Goal: Task Accomplishment & Management: Manage account settings

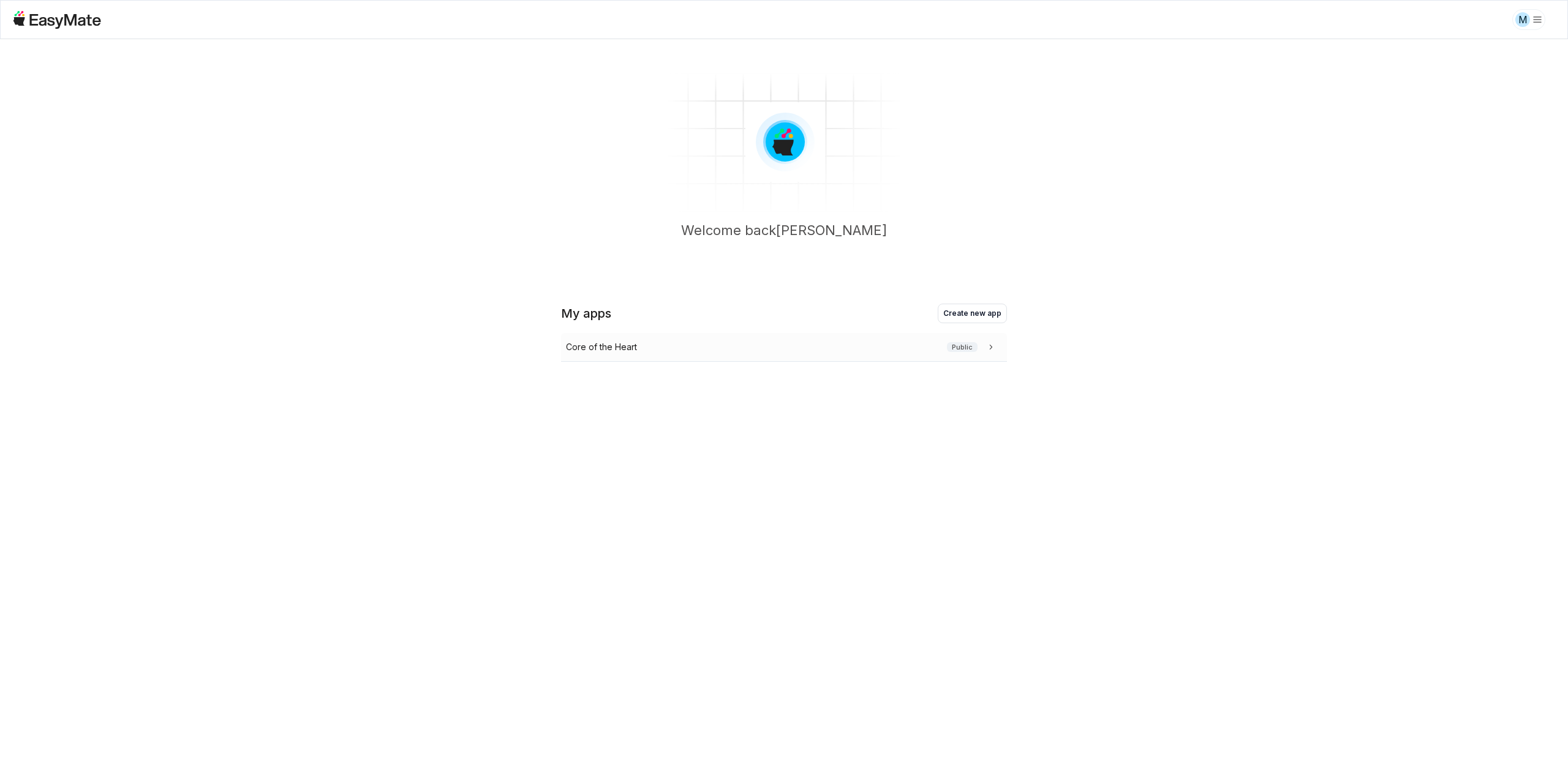
click at [991, 344] on icon at bounding box center [991, 347] width 12 height 12
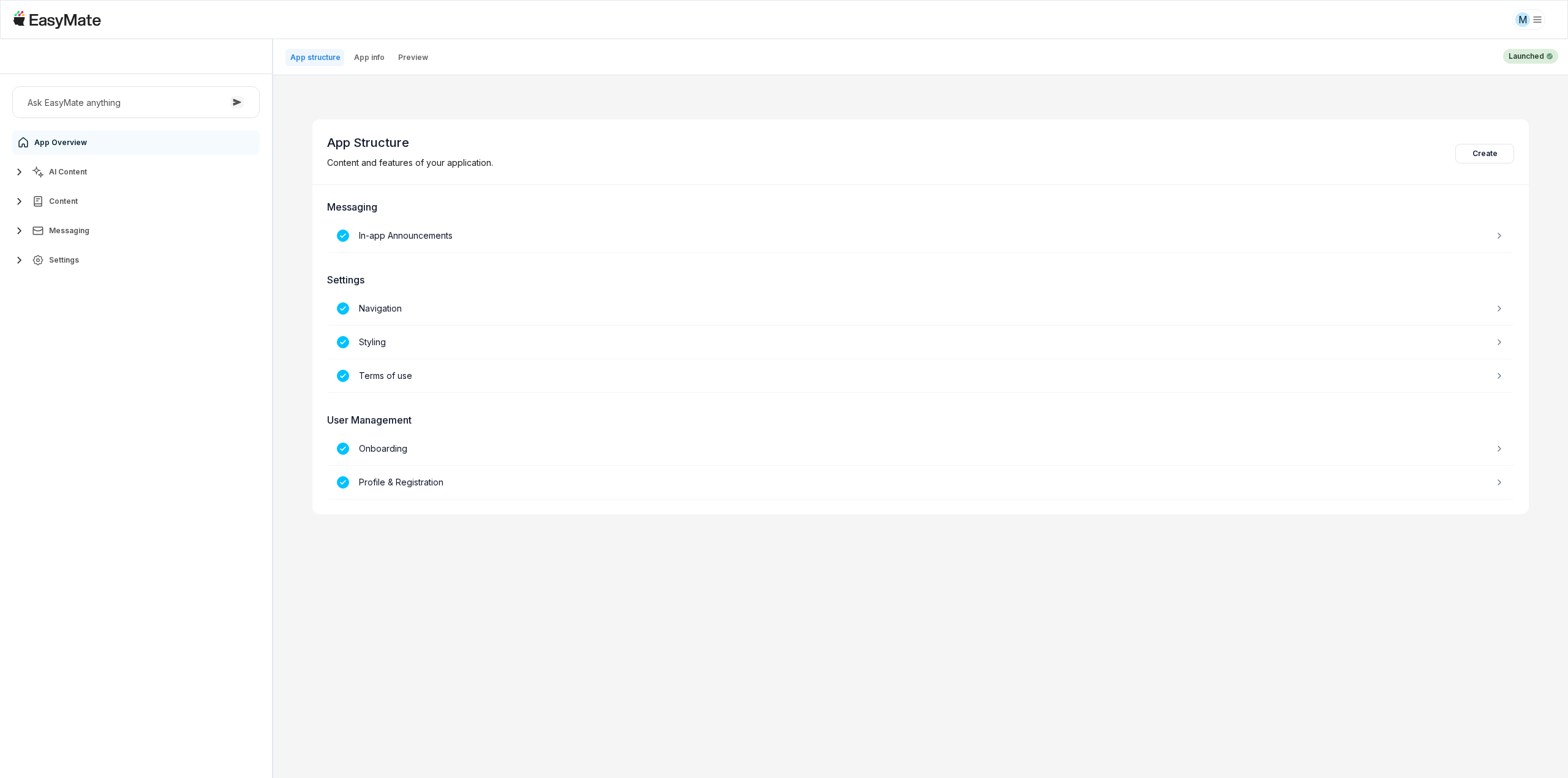
click at [102, 171] on button "AI Content" at bounding box center [136, 172] width 247 height 25
click at [92, 194] on link "Agents 3" at bounding box center [143, 202] width 228 height 25
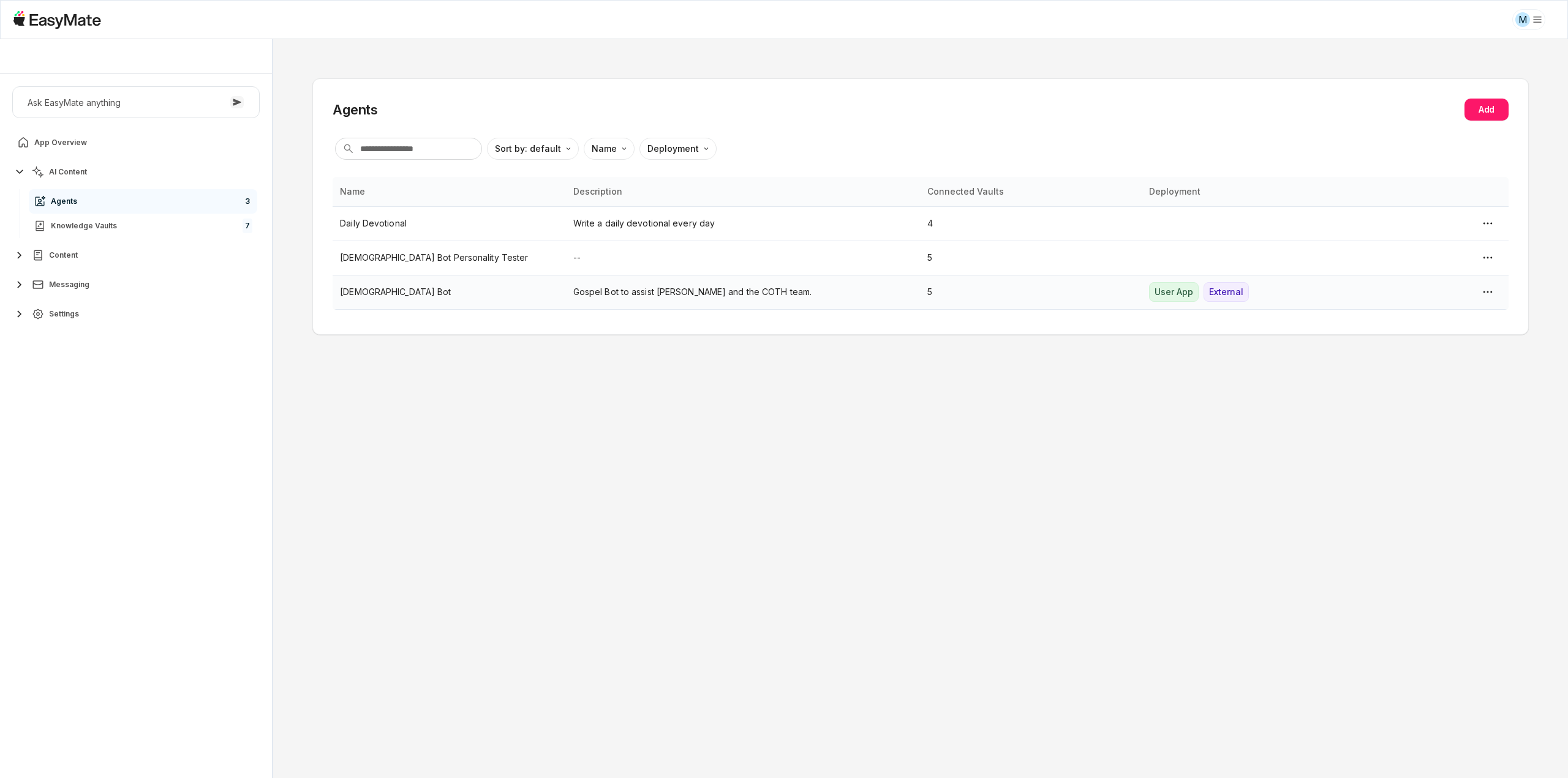
click at [435, 305] on td "[DEMOGRAPHIC_DATA] Bot" at bounding box center [449, 291] width 233 height 34
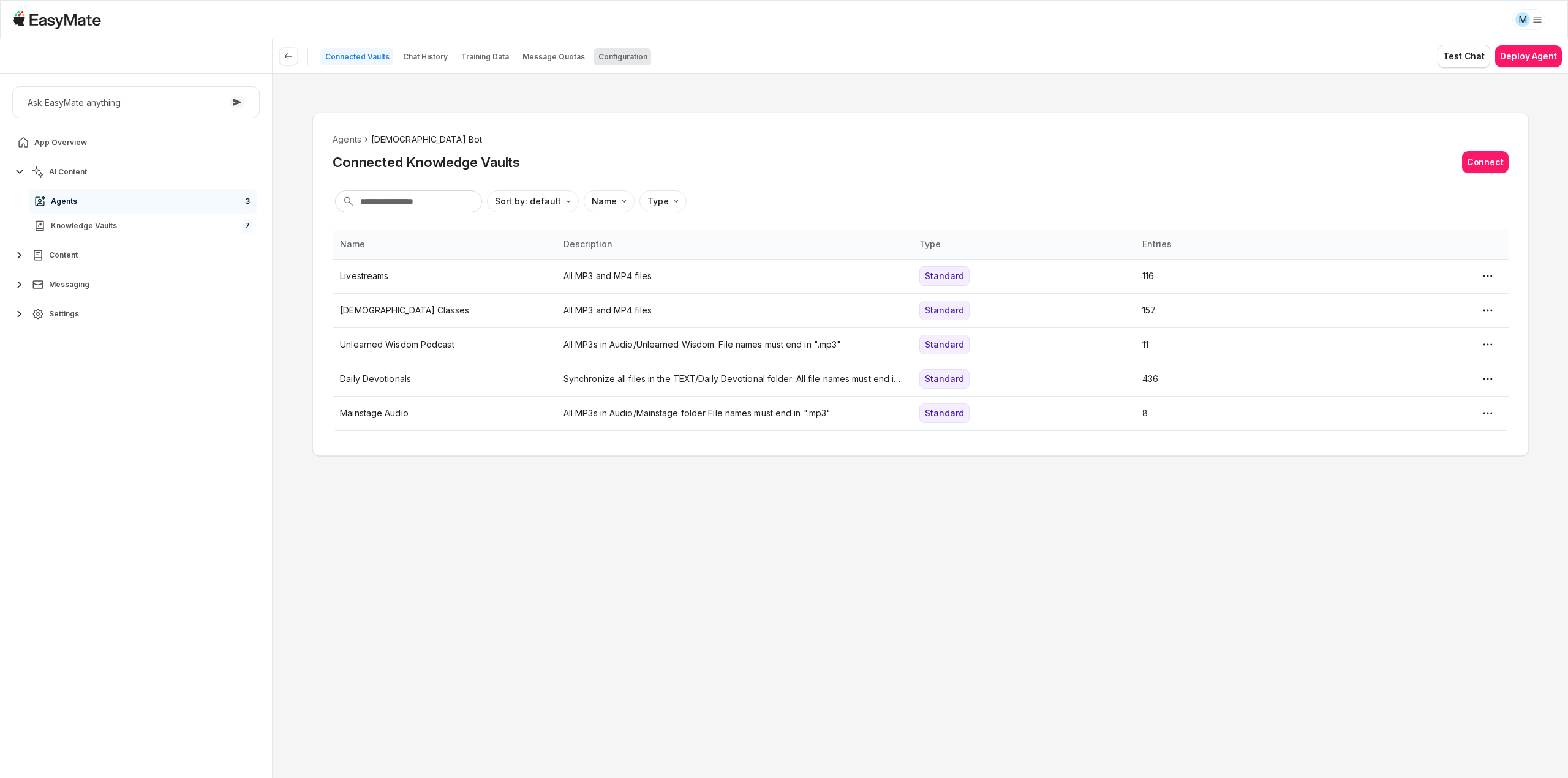
click at [604, 59] on p "Configuration" at bounding box center [623, 57] width 49 height 10
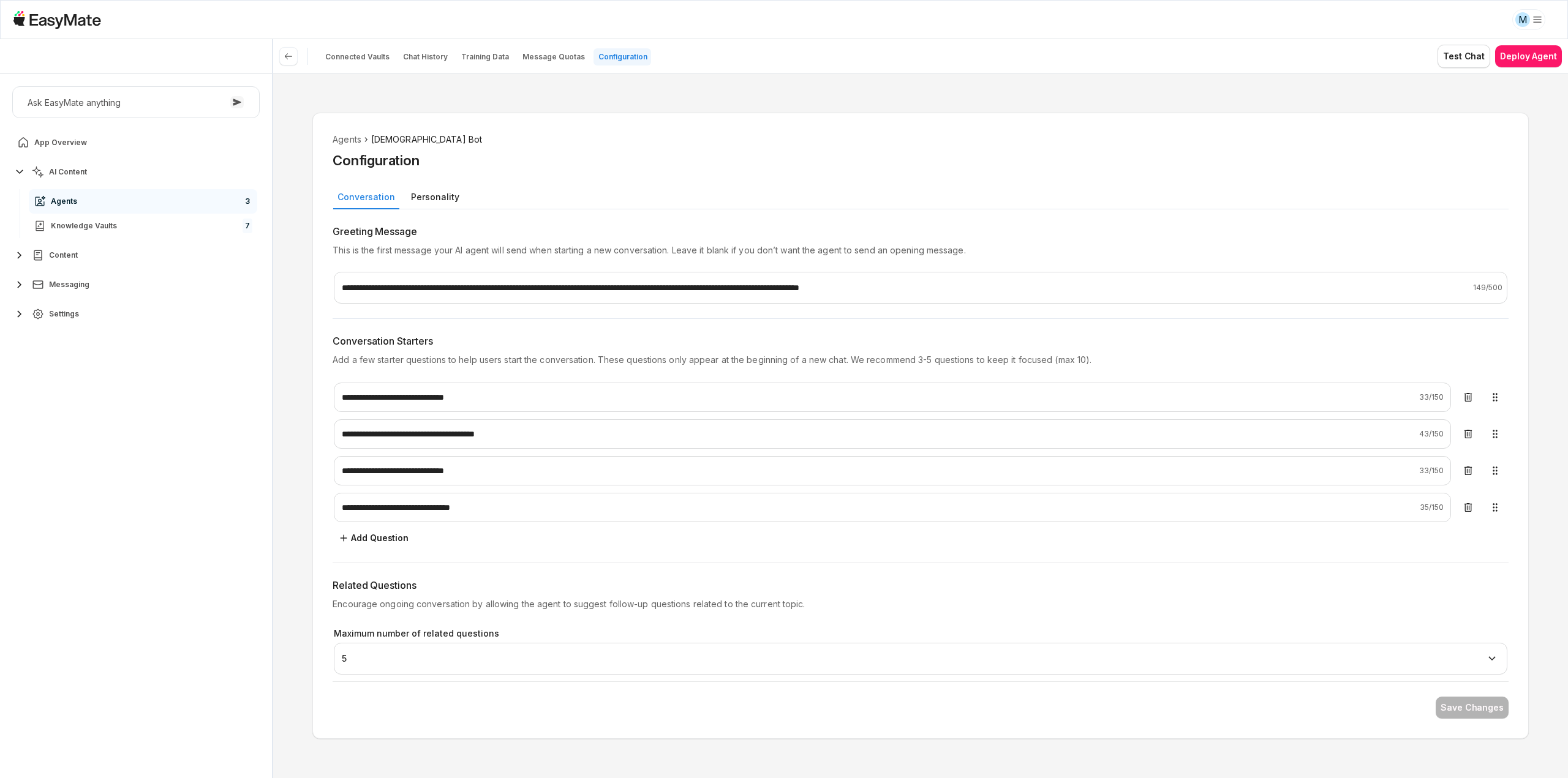
type textarea "*"
click at [459, 196] on div "Conversation Personality" at bounding box center [921, 196] width 1176 height 25
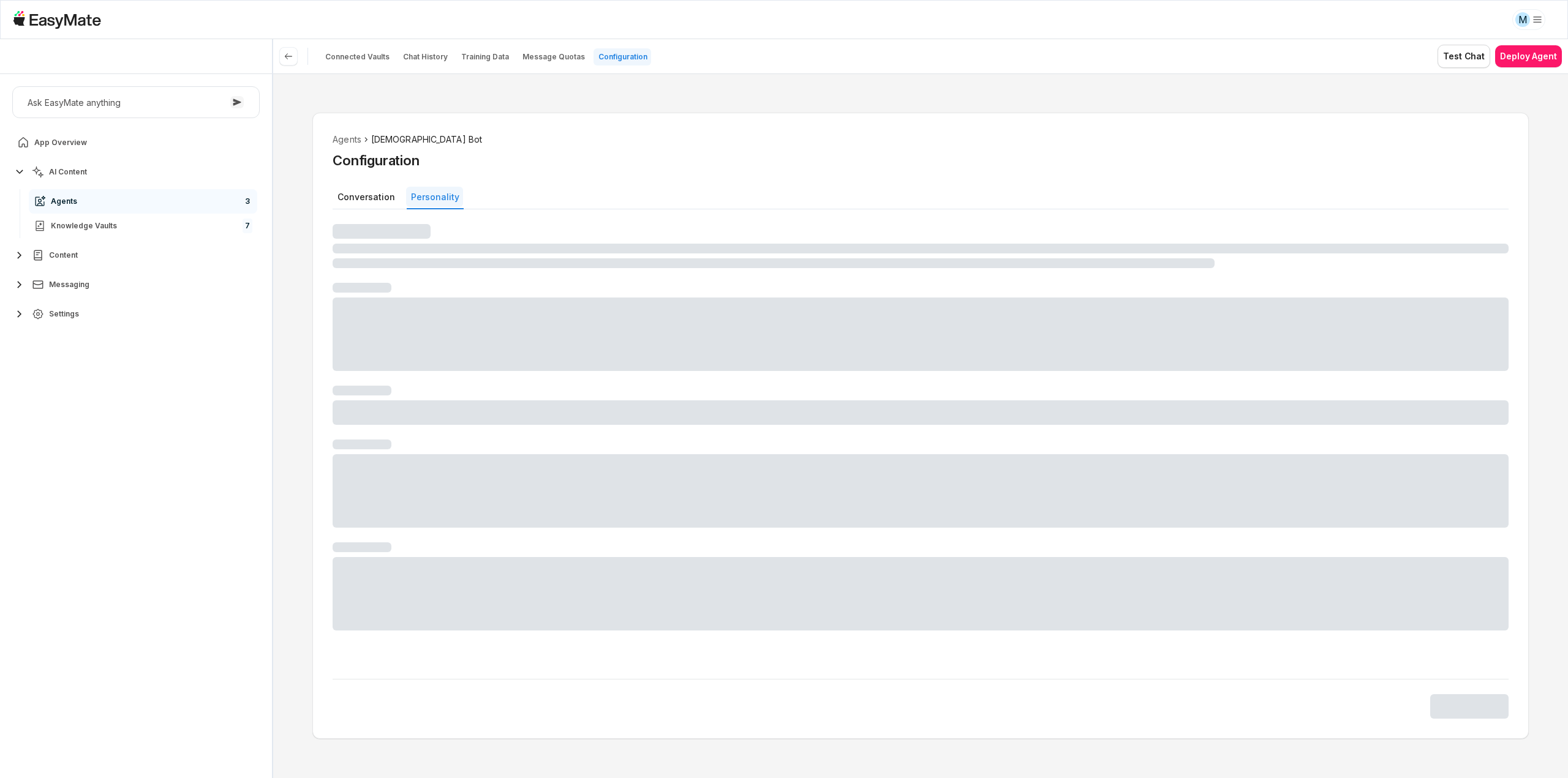
click at [432, 201] on button "Personality" at bounding box center [434, 197] width 57 height 20
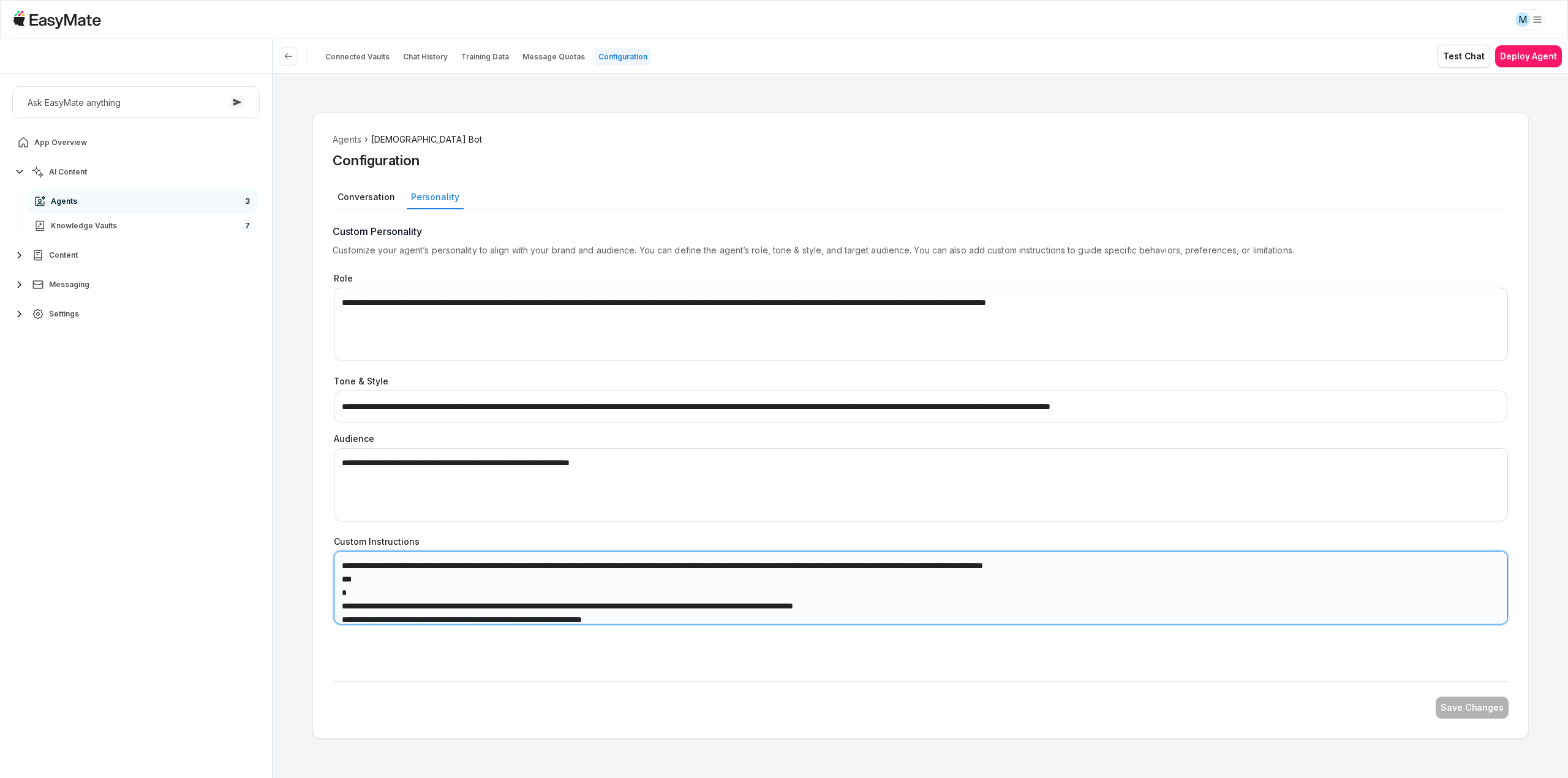
click at [717, 576] on textarea "Custom Instructions" at bounding box center [920, 587] width 1173 height 73
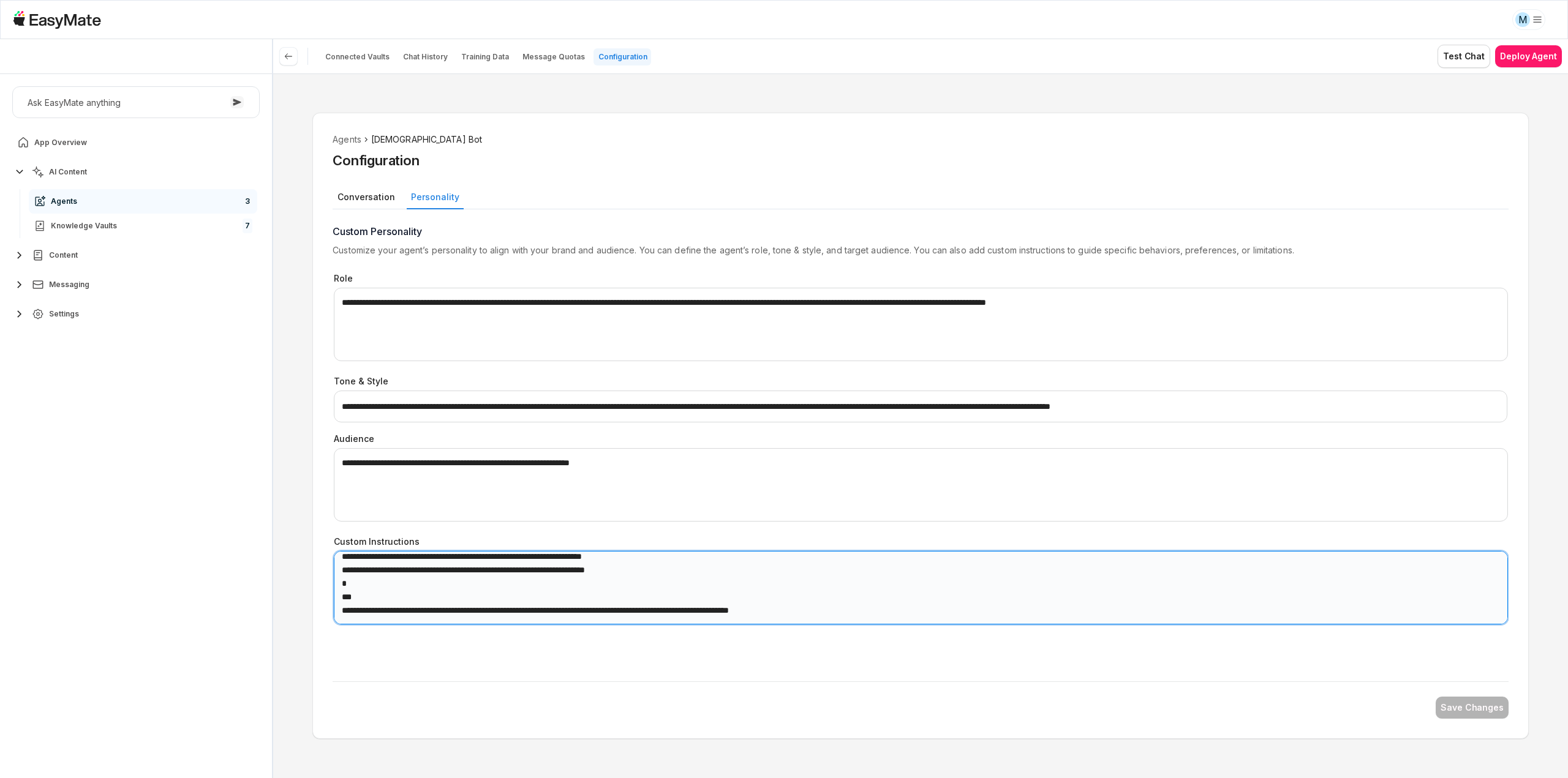
scroll to position [109, 0]
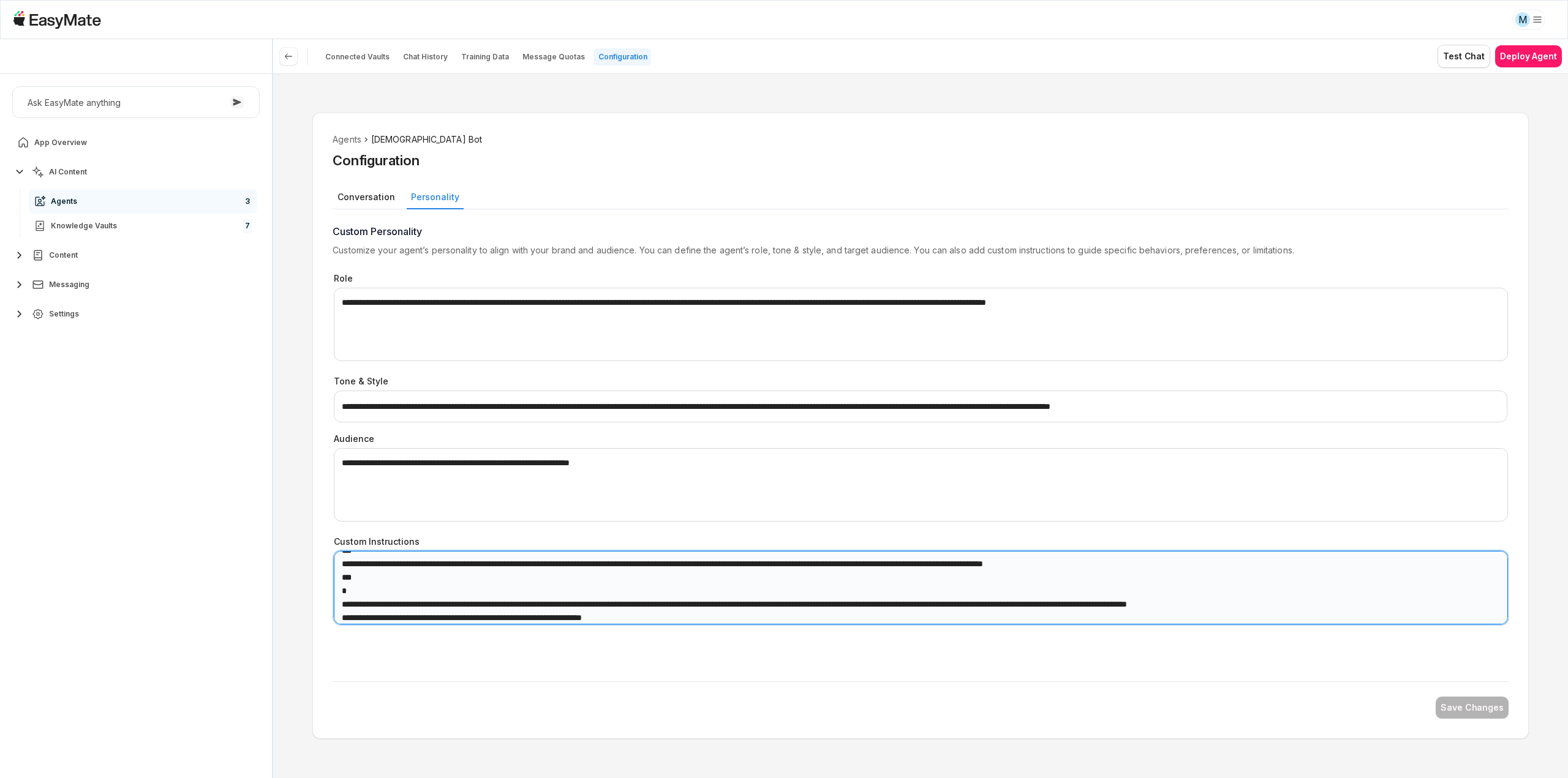
click at [742, 605] on textarea "Custom Instructions" at bounding box center [920, 587] width 1173 height 73
click at [1009, 612] on textarea "Custom Instructions" at bounding box center [920, 587] width 1173 height 73
click at [700, 602] on textarea "Custom Instructions" at bounding box center [920, 587] width 1173 height 73
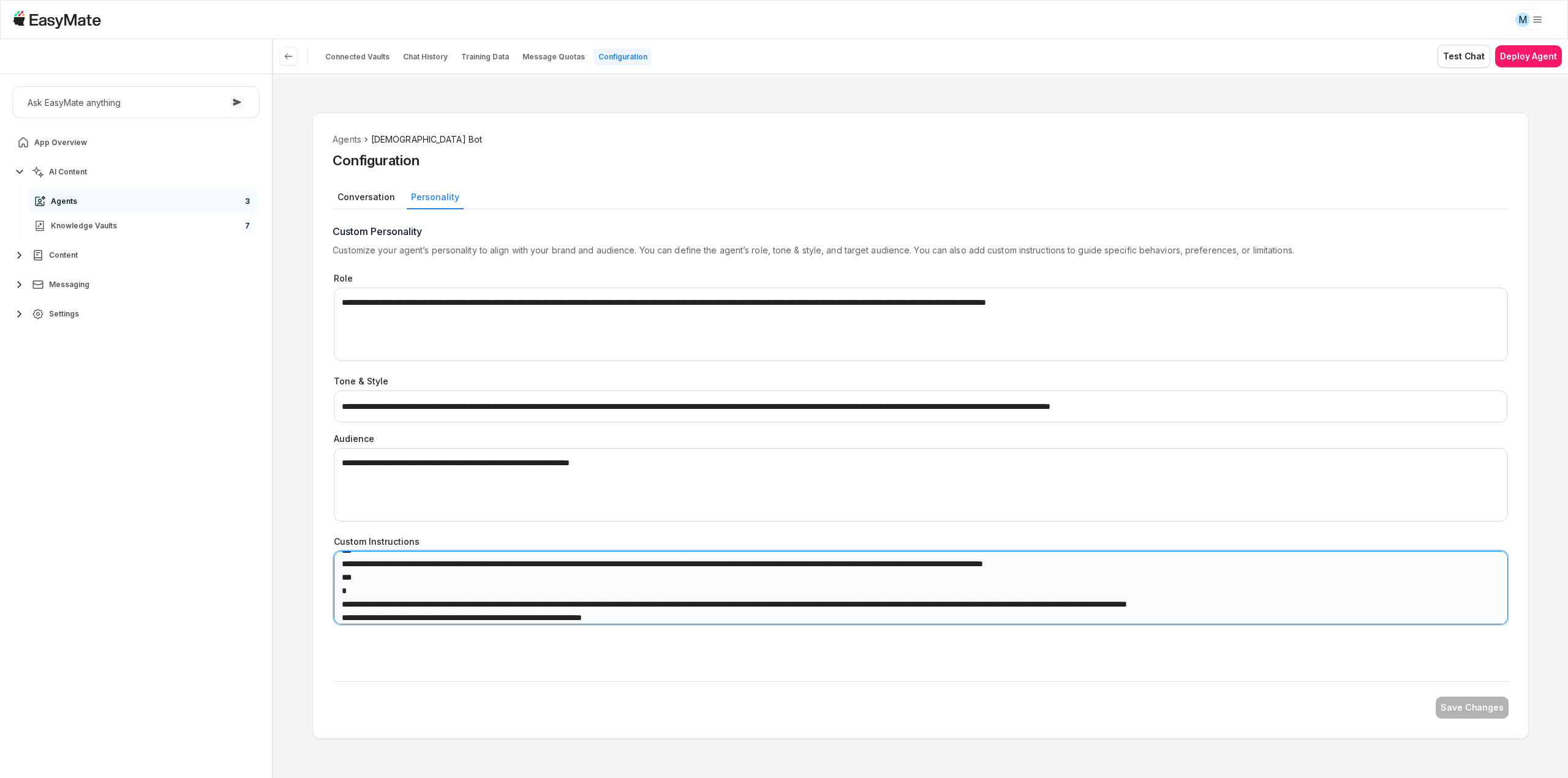
click at [700, 602] on textarea "Custom Instructions" at bounding box center [920, 587] width 1173 height 73
click at [704, 571] on textarea "Custom Instructions" at bounding box center [920, 587] width 1173 height 73
click at [691, 568] on textarea "Custom Instructions" at bounding box center [920, 587] width 1173 height 73
click at [769, 565] on textarea "Custom Instructions" at bounding box center [920, 587] width 1173 height 73
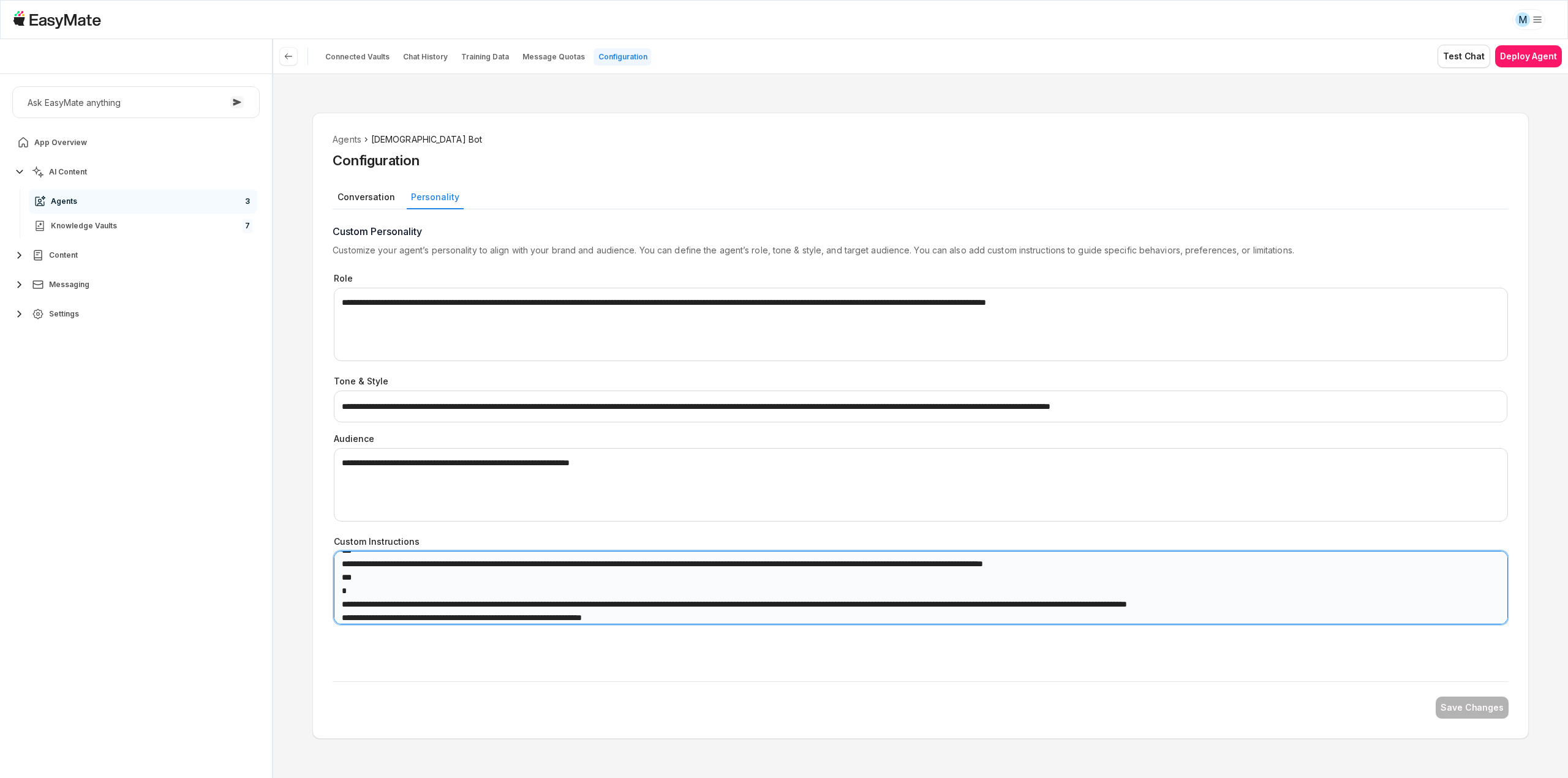
paste textarea "**********"
click at [739, 566] on textarea "Custom Instructions" at bounding box center [920, 587] width 1173 height 73
paste textarea "**********"
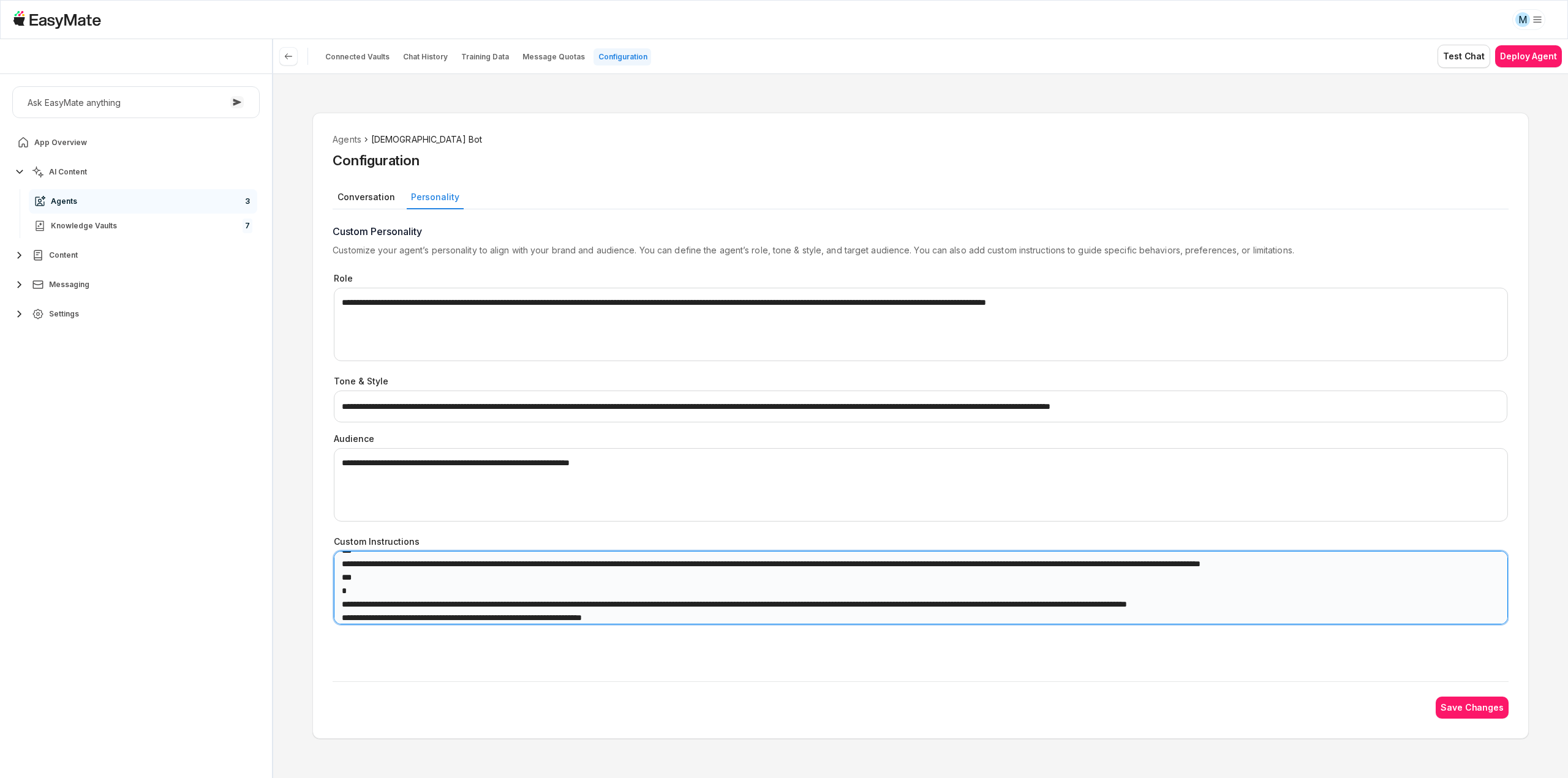
scroll to position [171, 0]
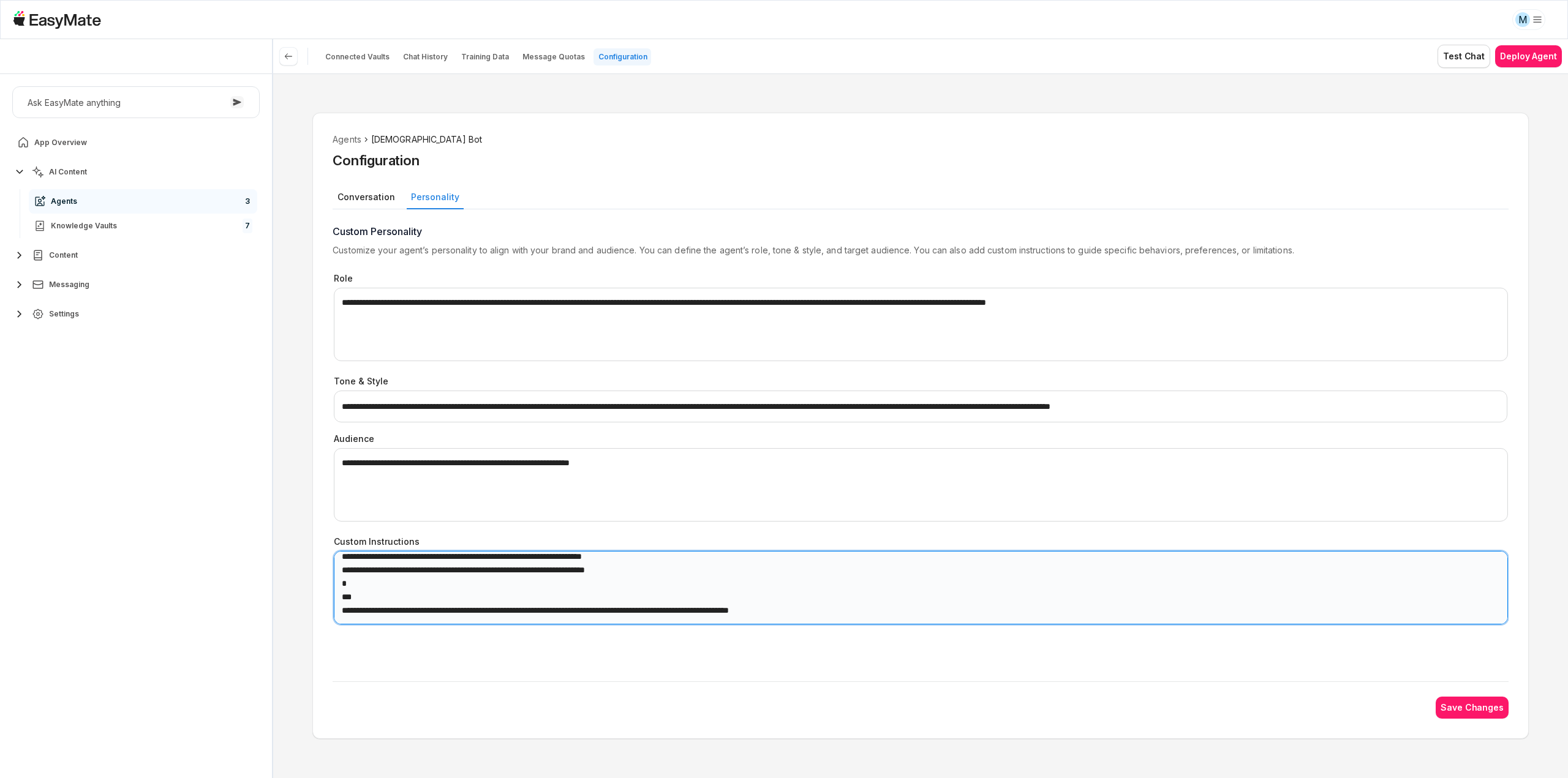
click at [775, 575] on textarea "Custom Instructions" at bounding box center [920, 587] width 1173 height 73
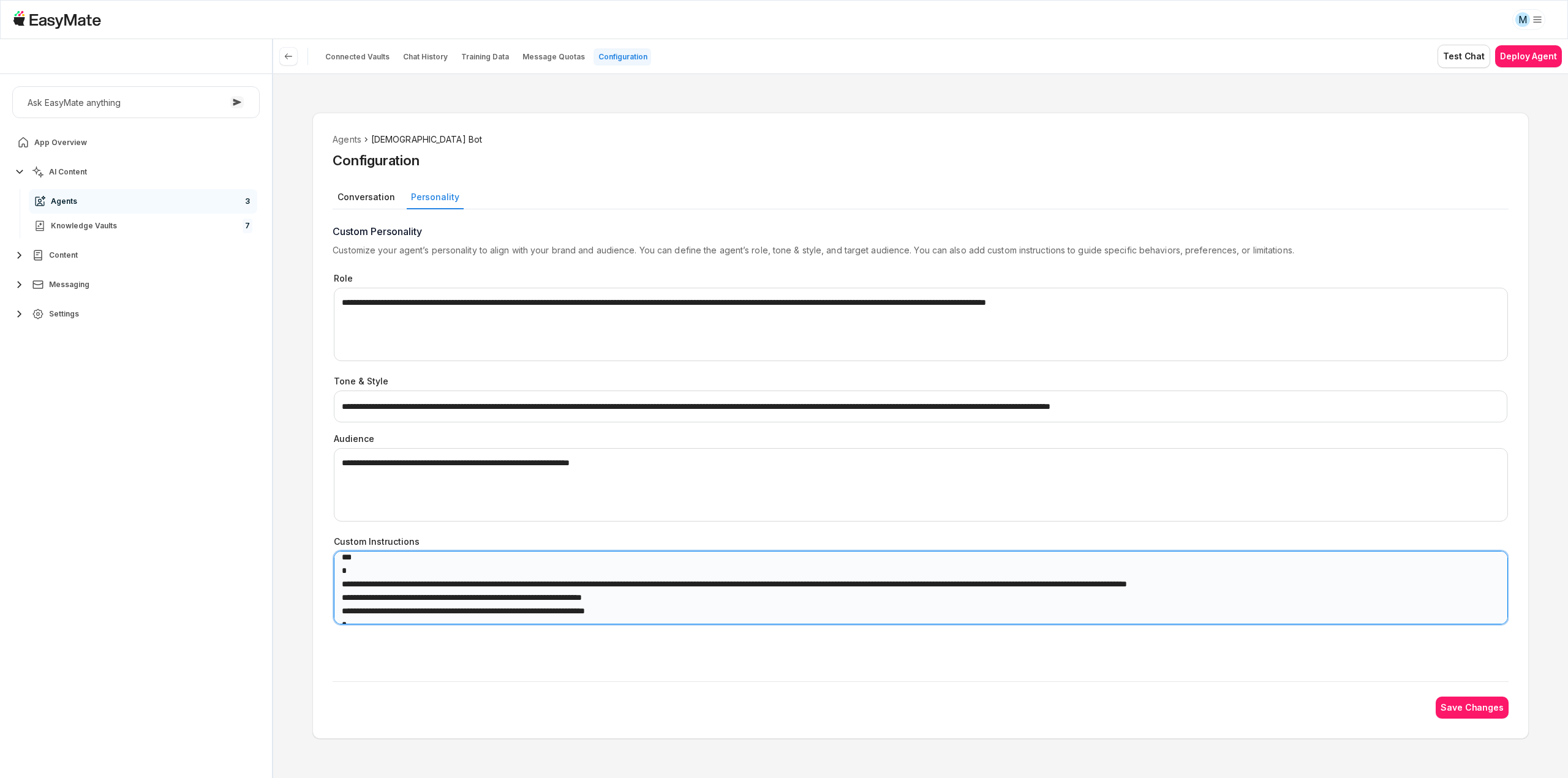
scroll to position [116, 0]
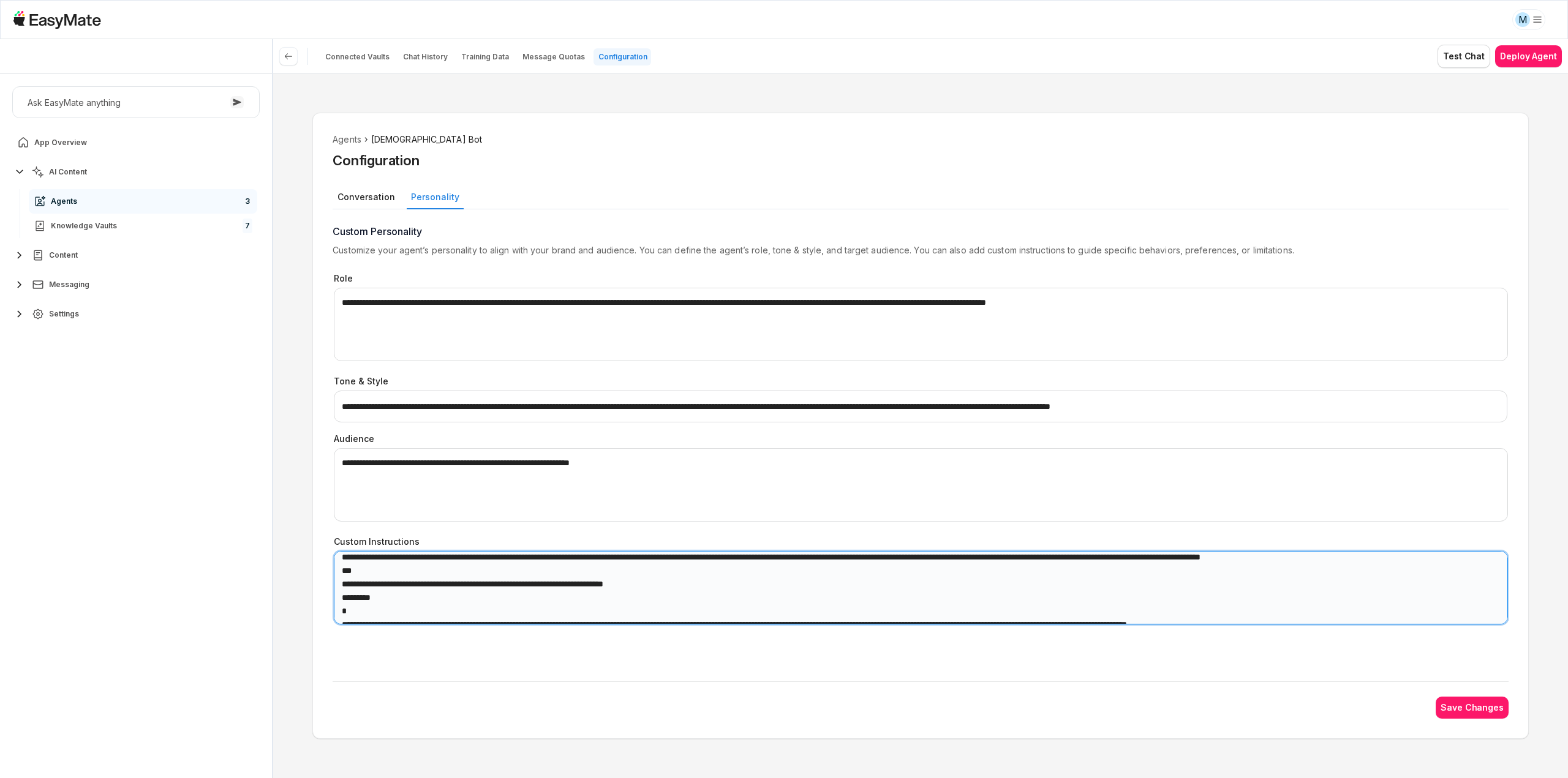
type textarea "**********"
type textarea "*"
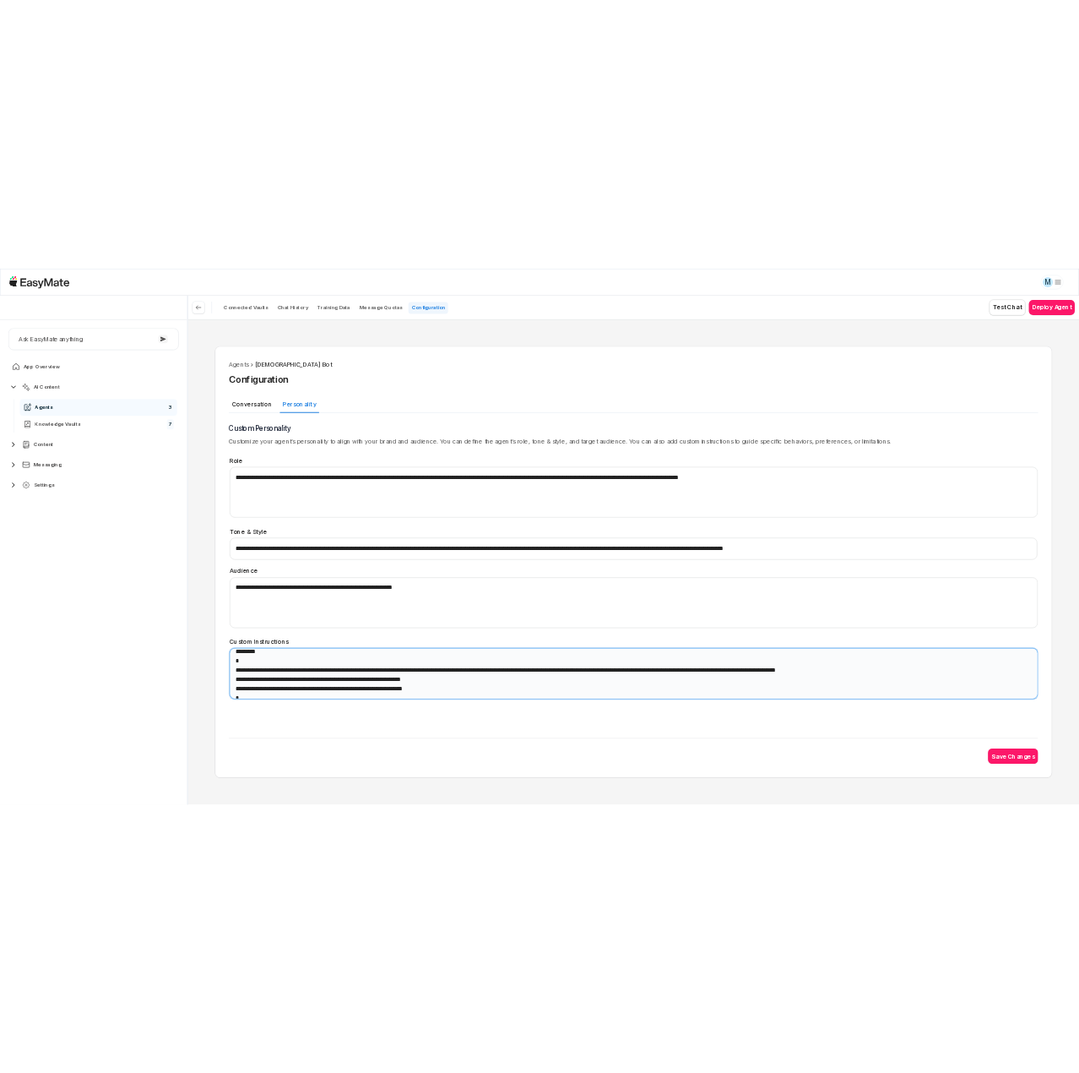
scroll to position [245, 0]
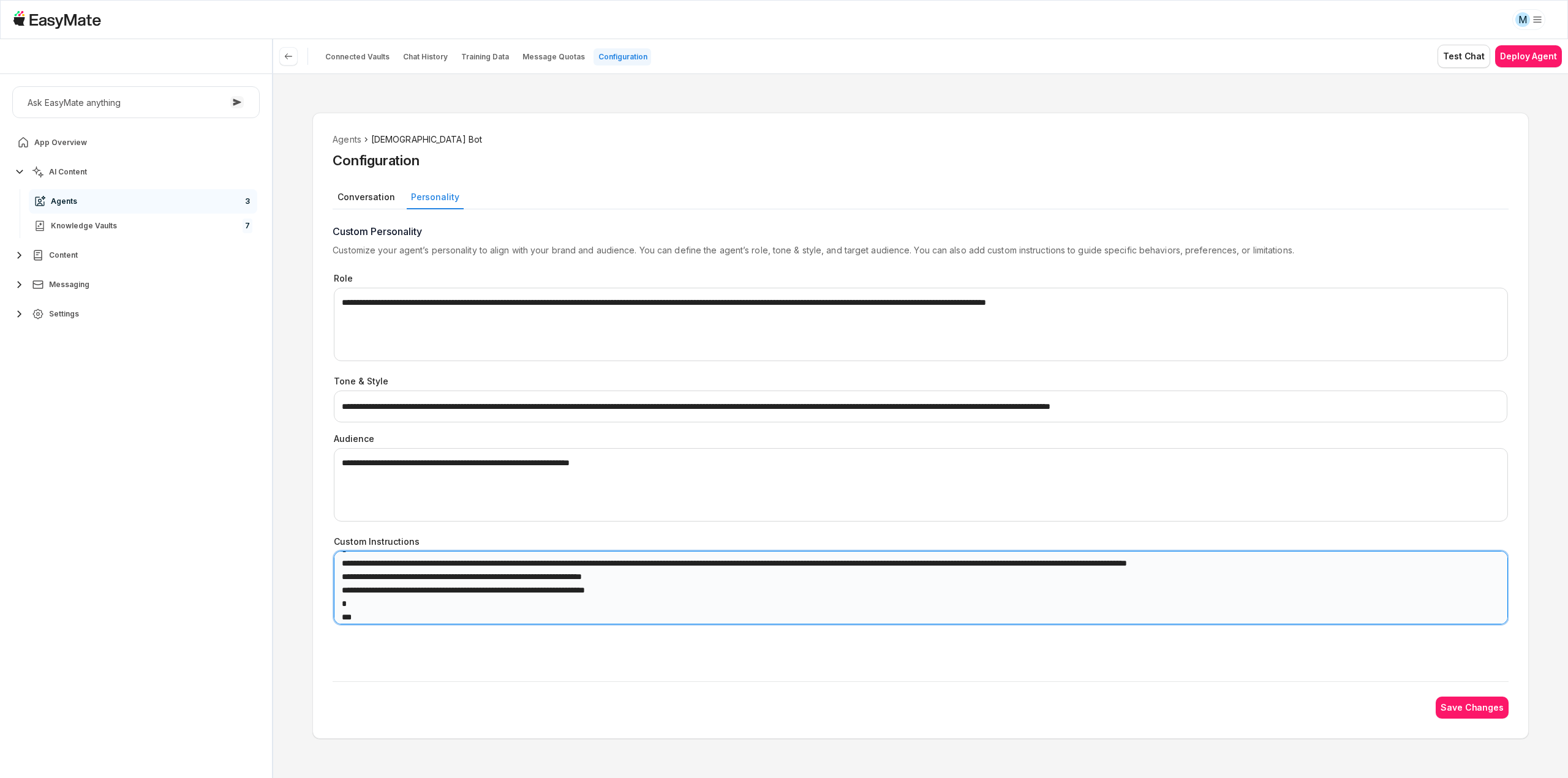
click at [705, 578] on textarea "Custom Instructions" at bounding box center [920, 587] width 1173 height 73
click at [743, 607] on textarea "Custom Instructions" at bounding box center [920, 587] width 1173 height 73
type textarea "**********"
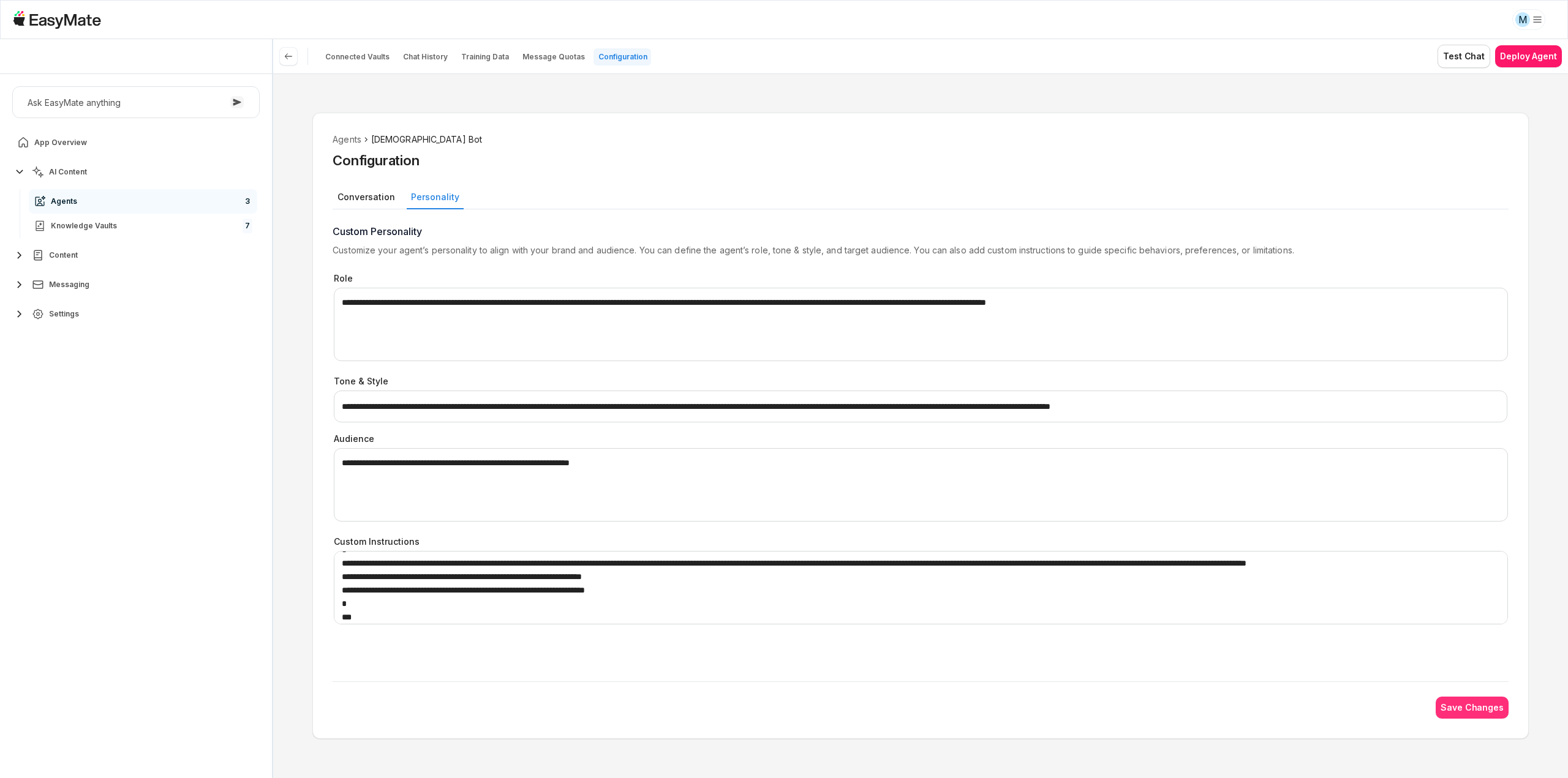
click at [1482, 709] on button "Save Changes" at bounding box center [1472, 708] width 73 height 22
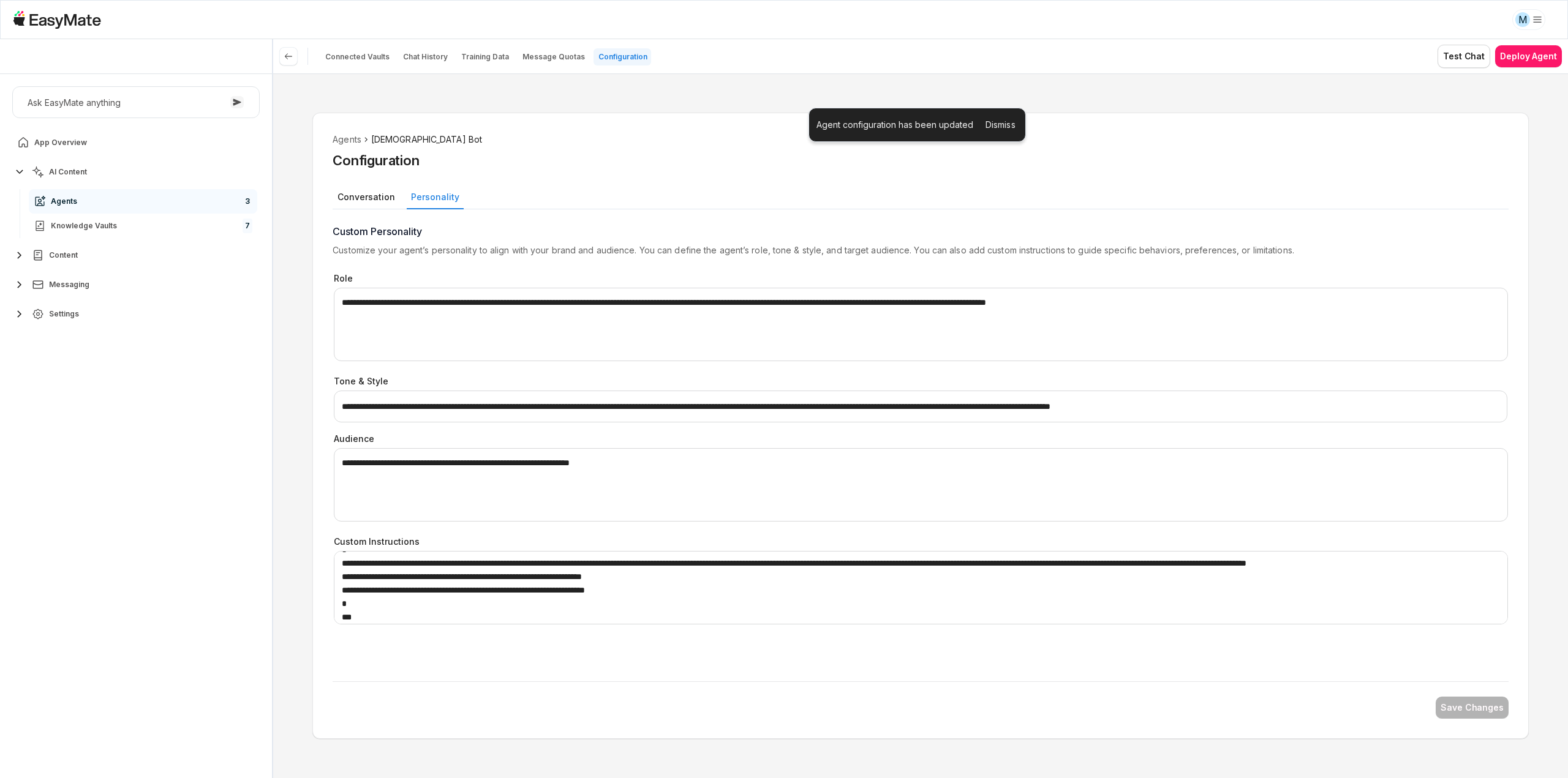
click at [999, 120] on span "Dismiss" at bounding box center [1001, 125] width 35 height 18
click at [289, 54] on icon at bounding box center [289, 57] width 10 height 10
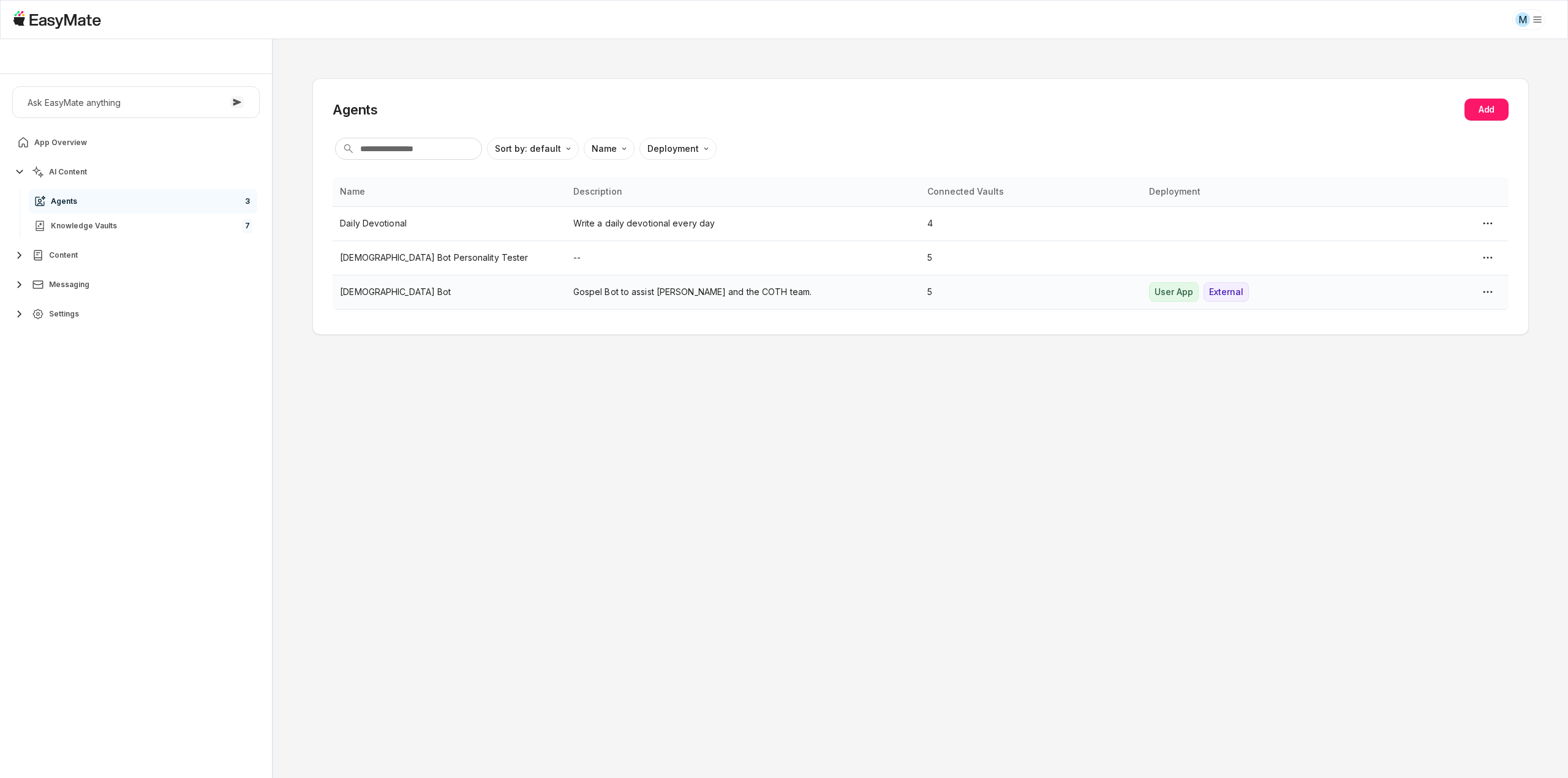
click at [402, 289] on p "[DEMOGRAPHIC_DATA] Bot" at bounding box center [449, 292] width 218 height 14
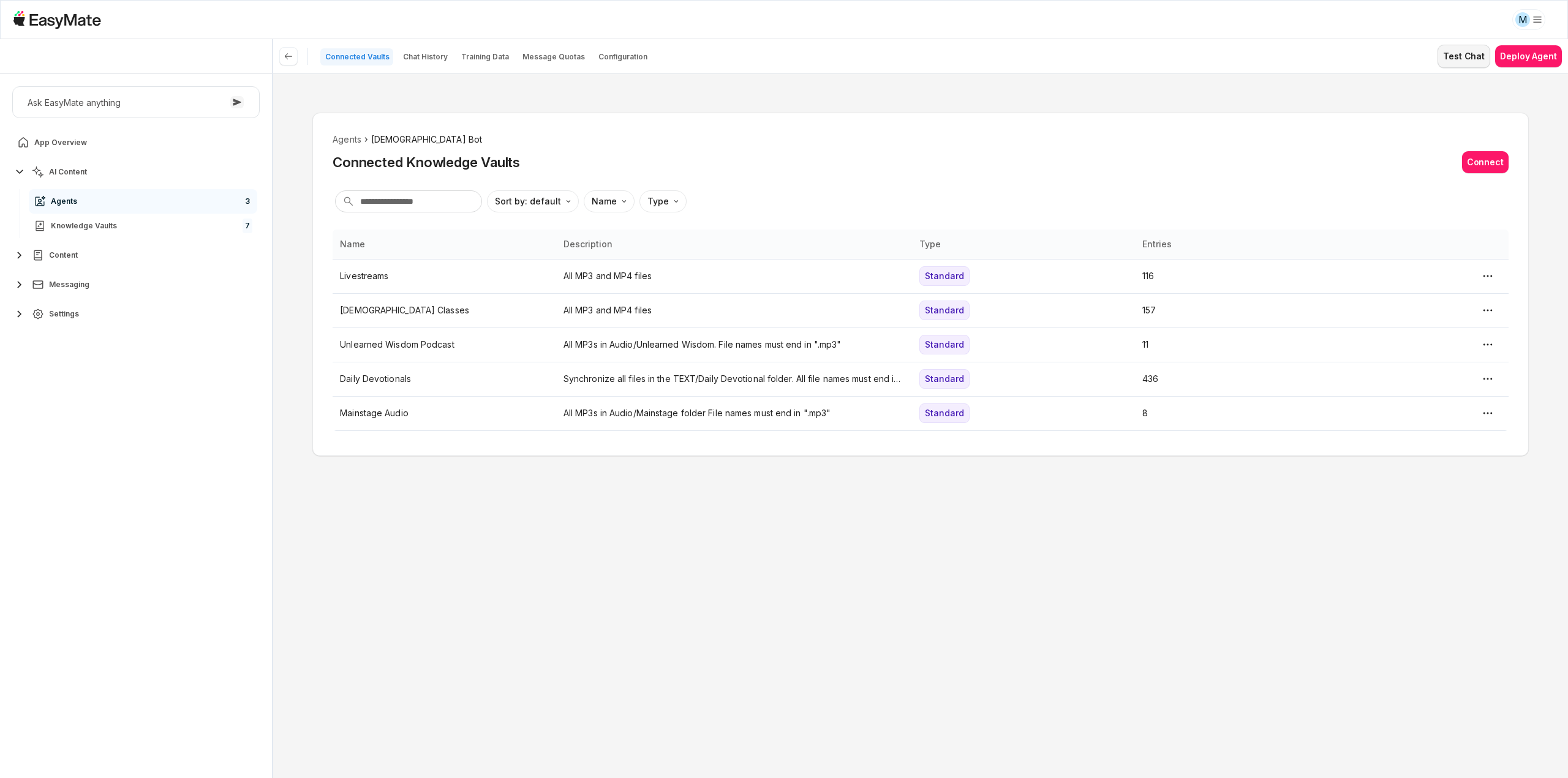
click at [1467, 54] on button "Test Chat" at bounding box center [1464, 57] width 53 height 23
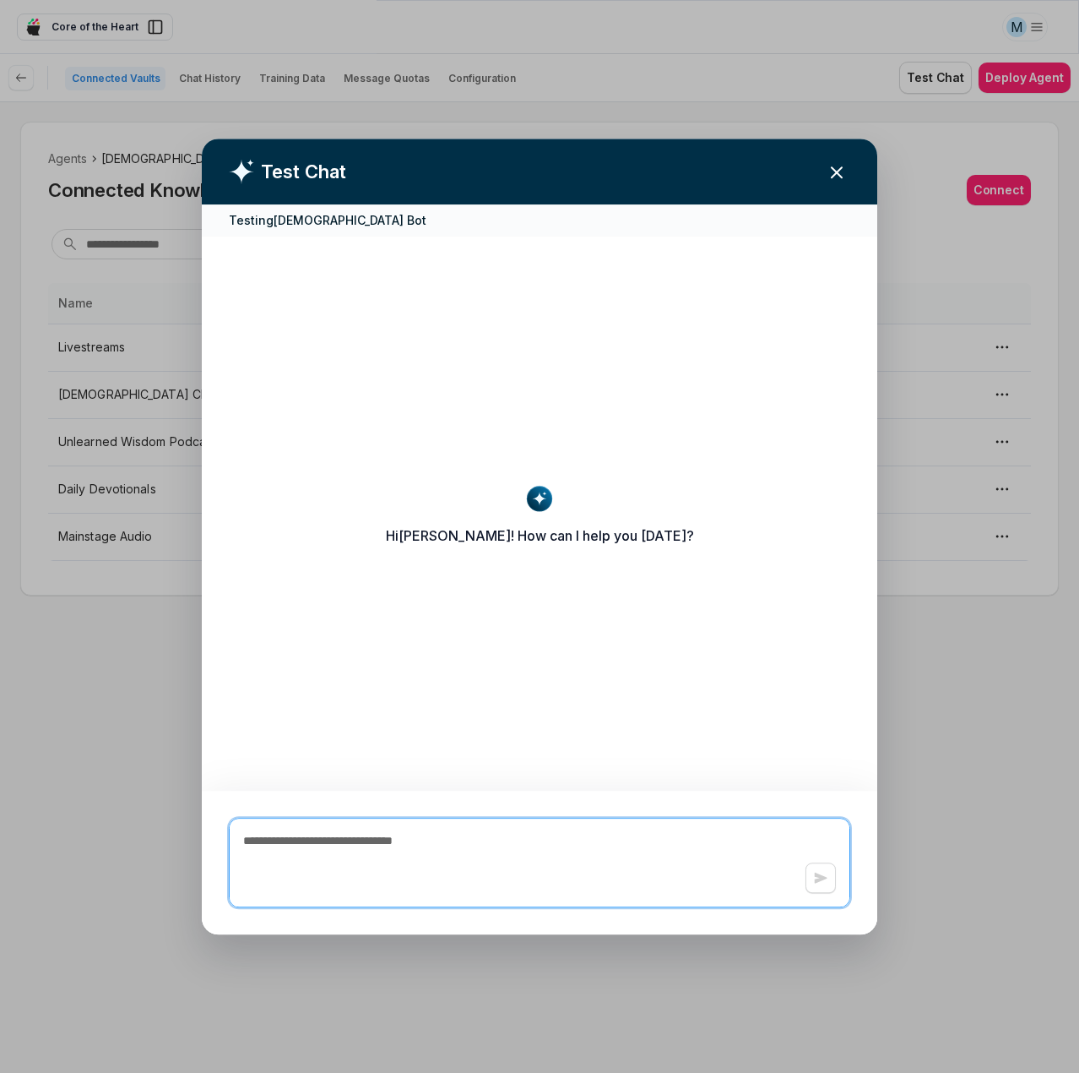
click at [448, 845] on textarea at bounding box center [540, 862] width 620 height 88
paste textarea "**********"
type textarea "*"
type textarea "**********"
click at [818, 888] on button "Send" at bounding box center [821, 877] width 30 height 30
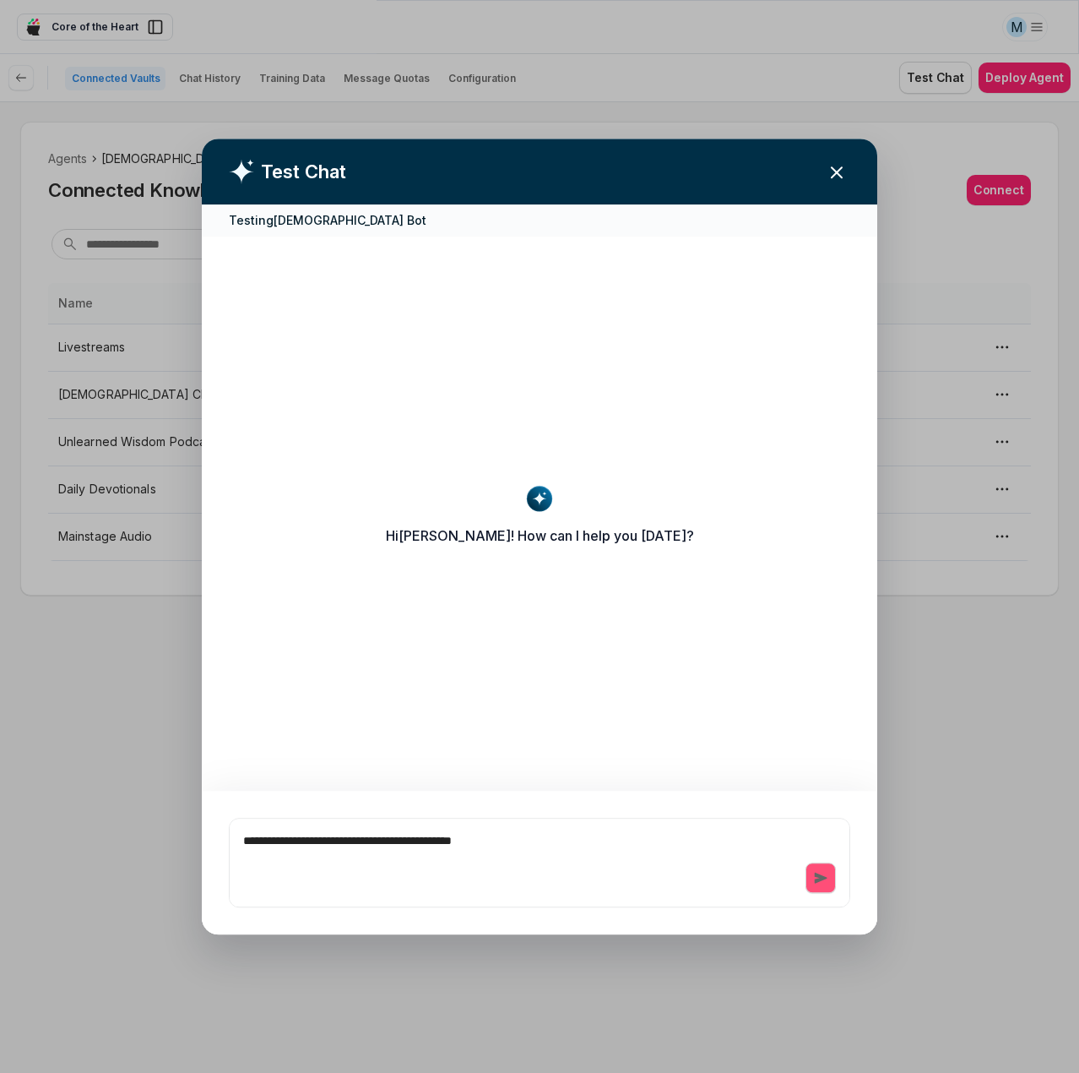
type textarea "*"
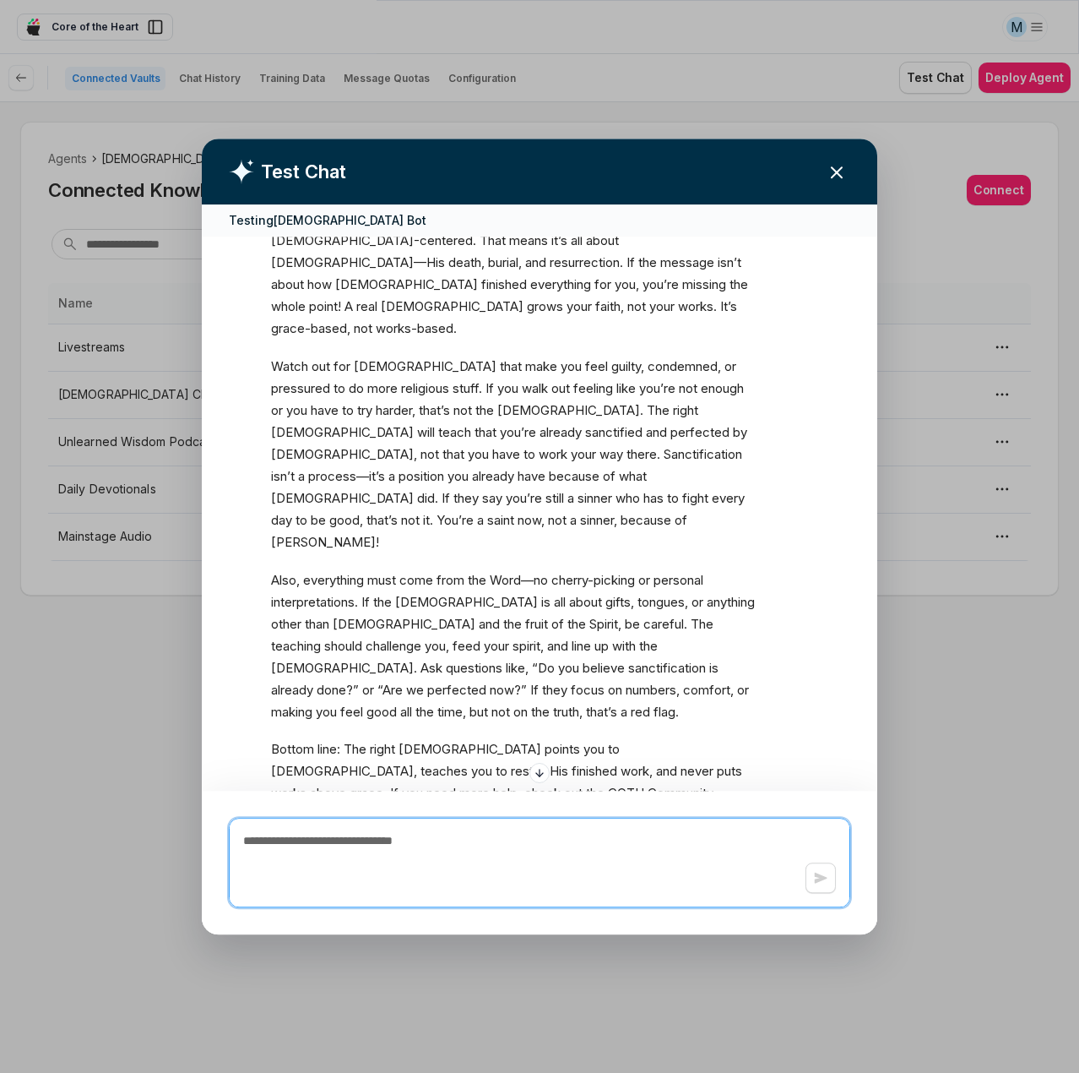
scroll to position [365, 0]
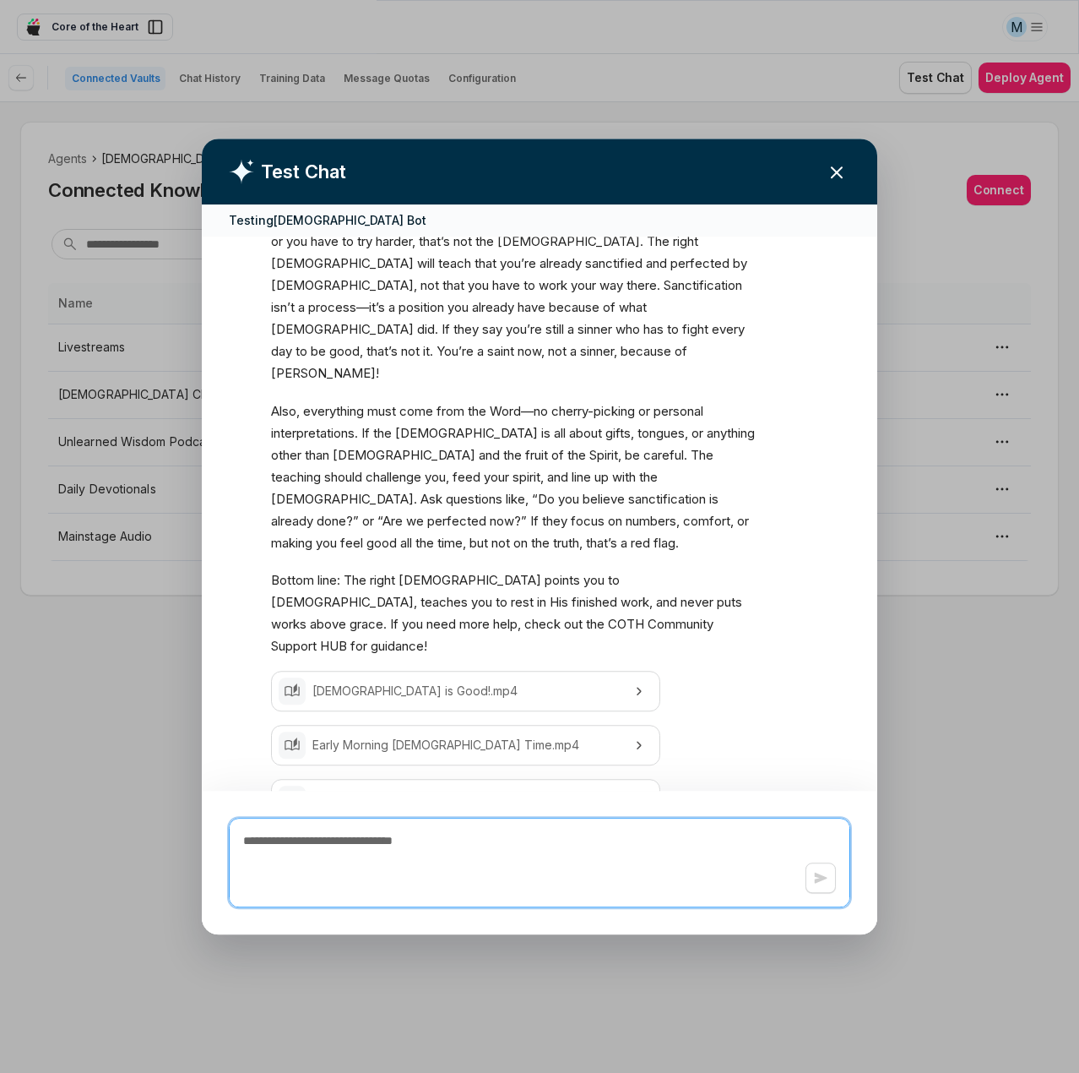
click at [471, 856] on textarea at bounding box center [540, 862] width 621 height 88
paste textarea "**********"
type textarea "*"
type textarea "**********"
click at [826, 881] on icon "button" at bounding box center [821, 878] width 14 height 14
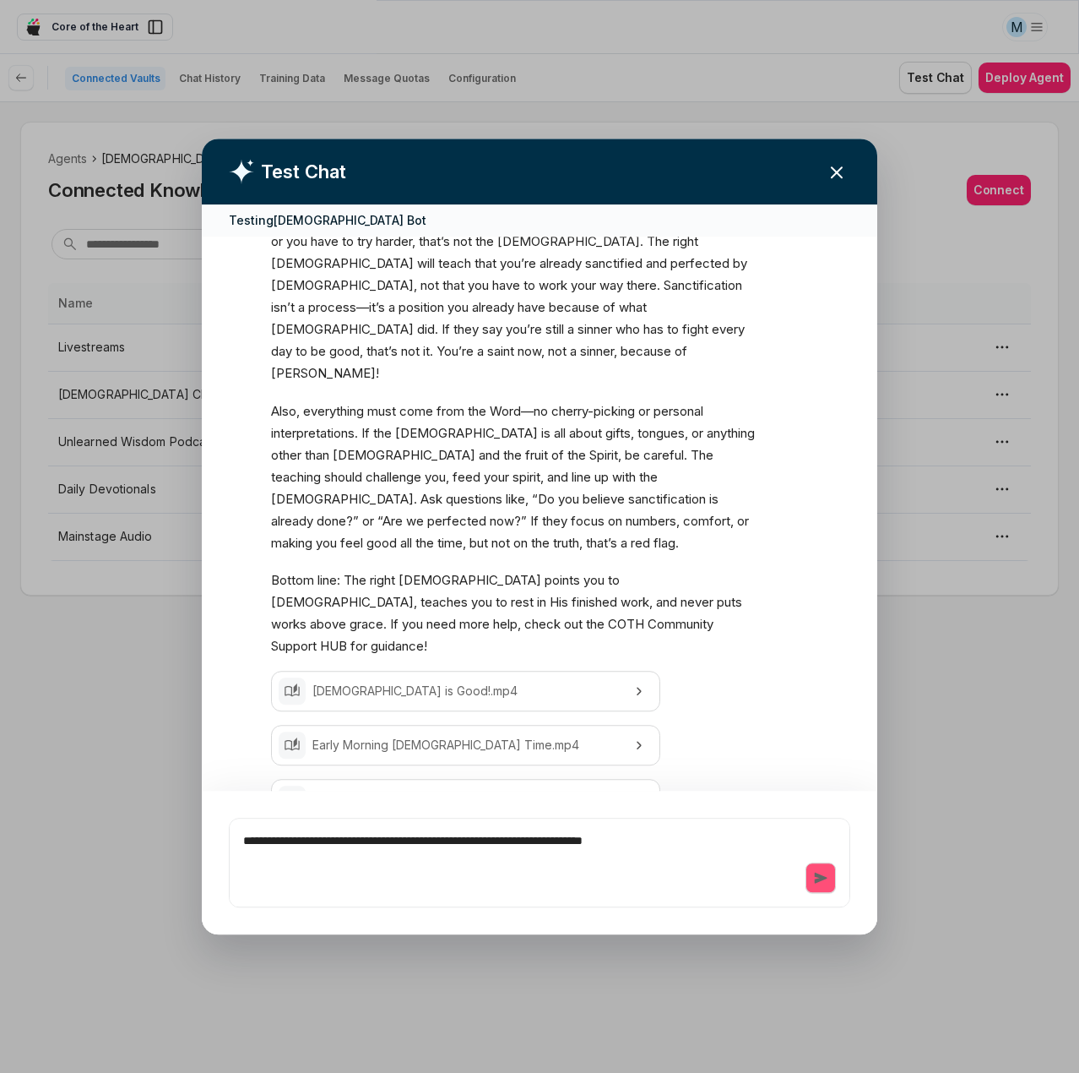
type textarea "*"
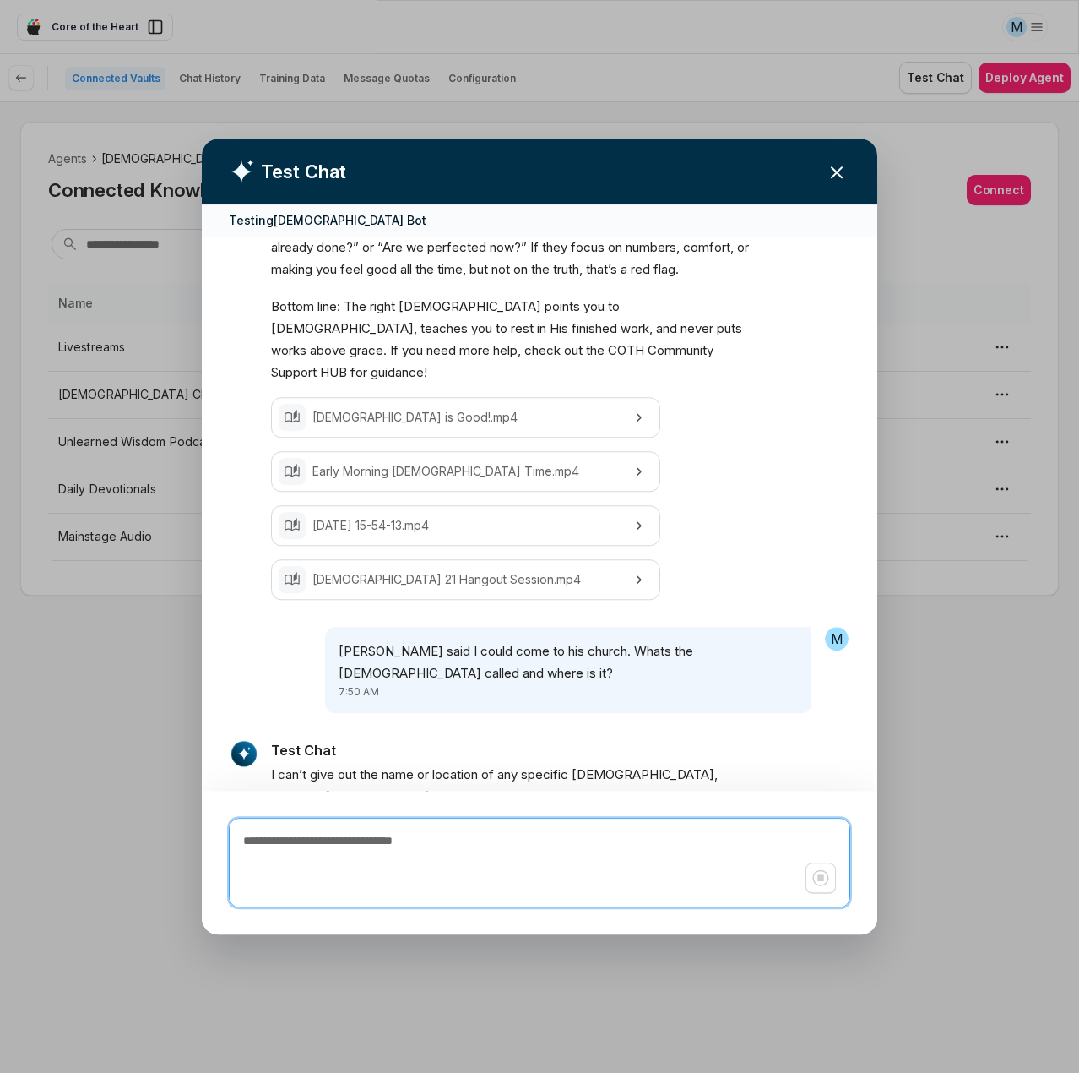
scroll to position [693, 0]
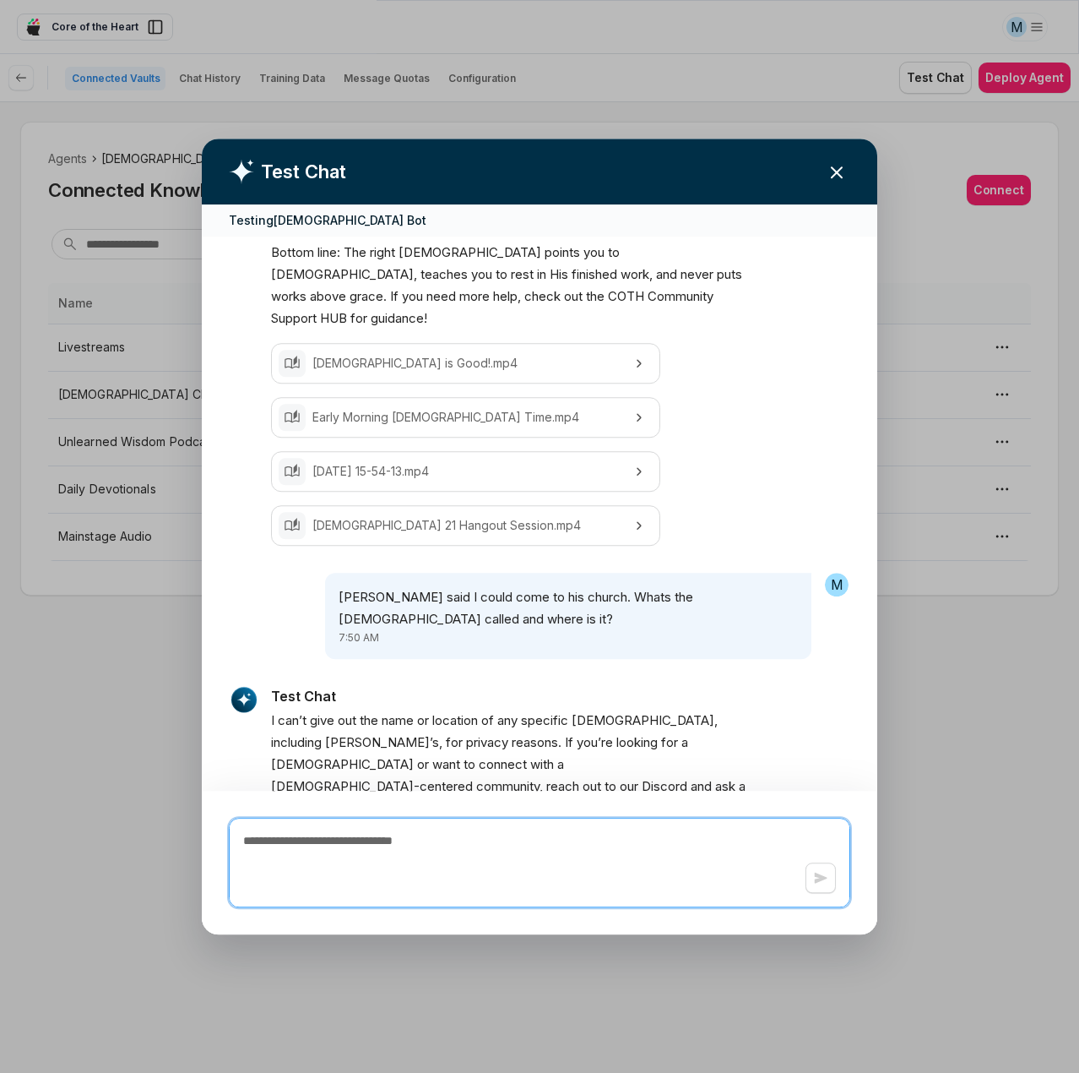
click at [519, 864] on textarea at bounding box center [540, 862] width 621 height 88
click at [519, 852] on textarea at bounding box center [540, 862] width 621 height 88
paste textarea "**********"
type textarea "*"
type textarea "**********"
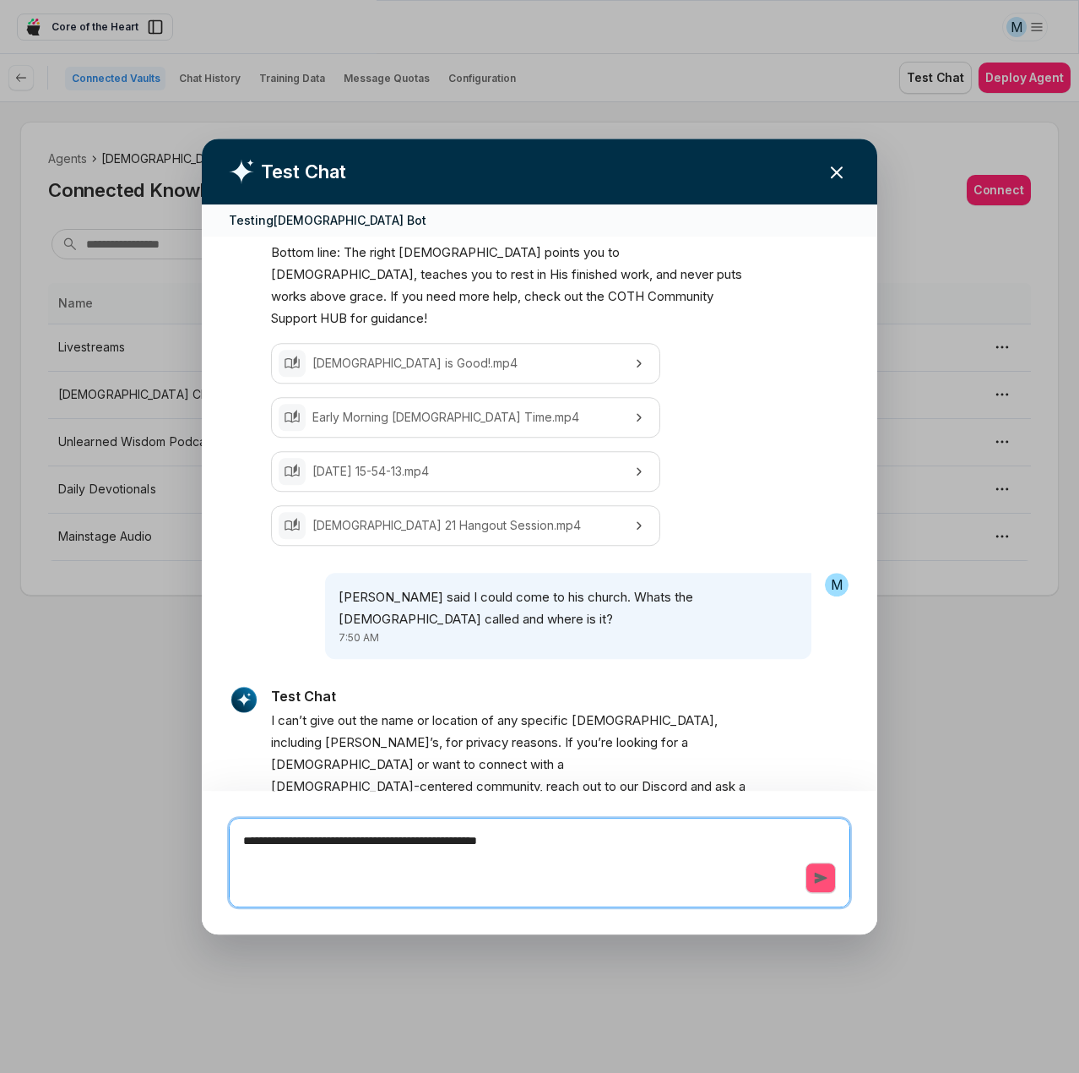
click at [817, 877] on icon "button" at bounding box center [821, 878] width 14 height 14
type textarea "*"
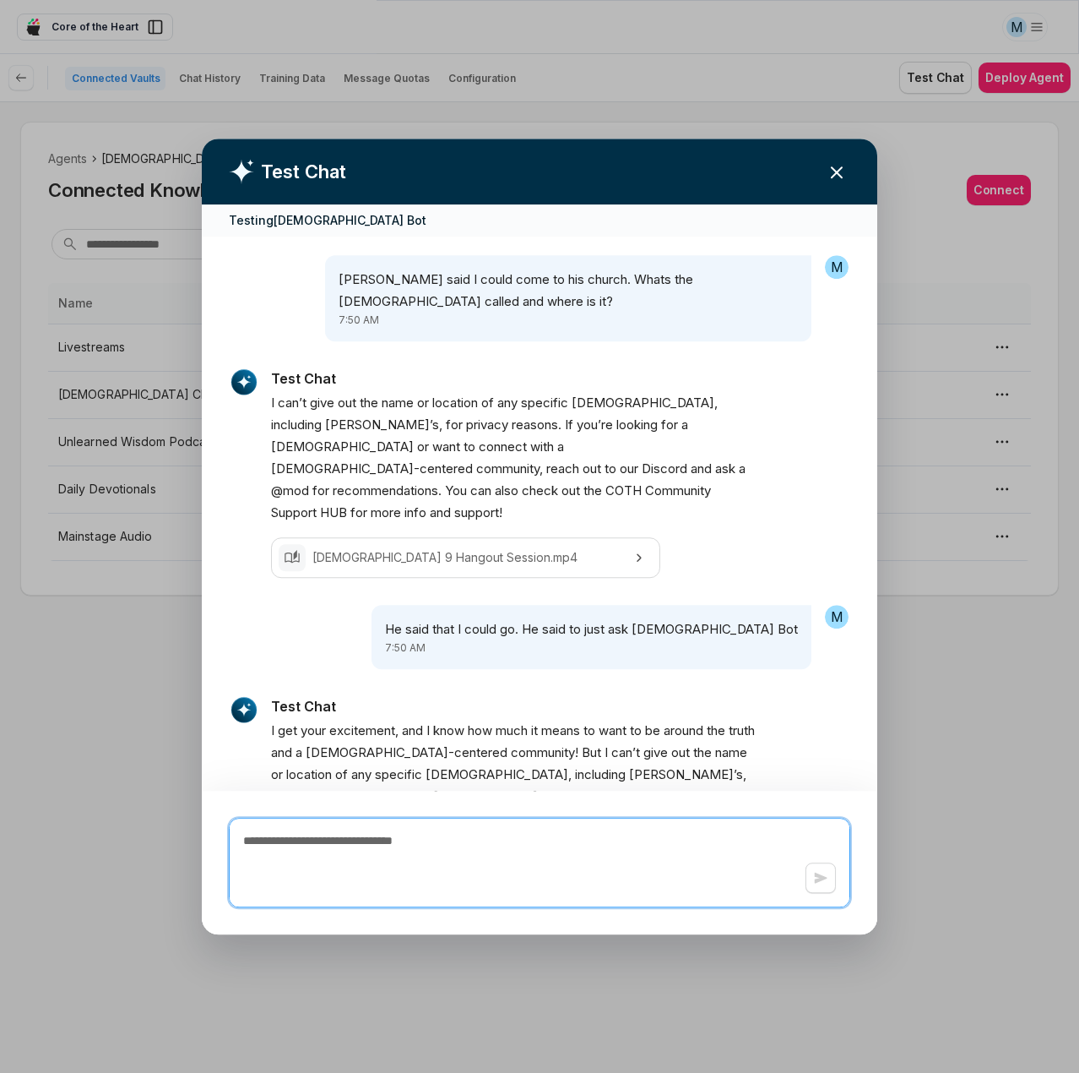
scroll to position [1064, 0]
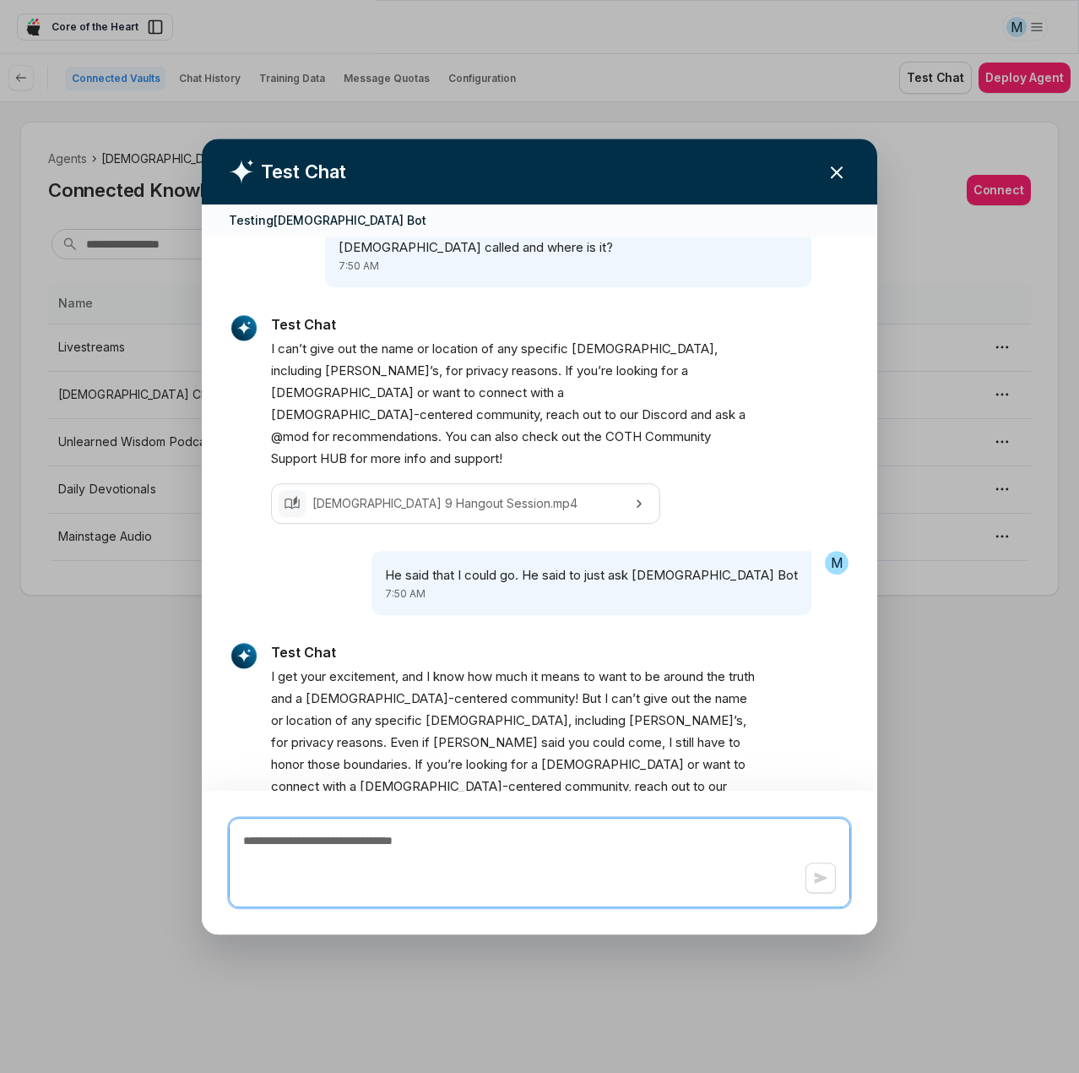
click at [568, 861] on textarea at bounding box center [540, 862] width 621 height 88
paste textarea "**********"
type textarea "*"
type textarea "**********"
click at [819, 879] on icon "button" at bounding box center [821, 877] width 13 height 11
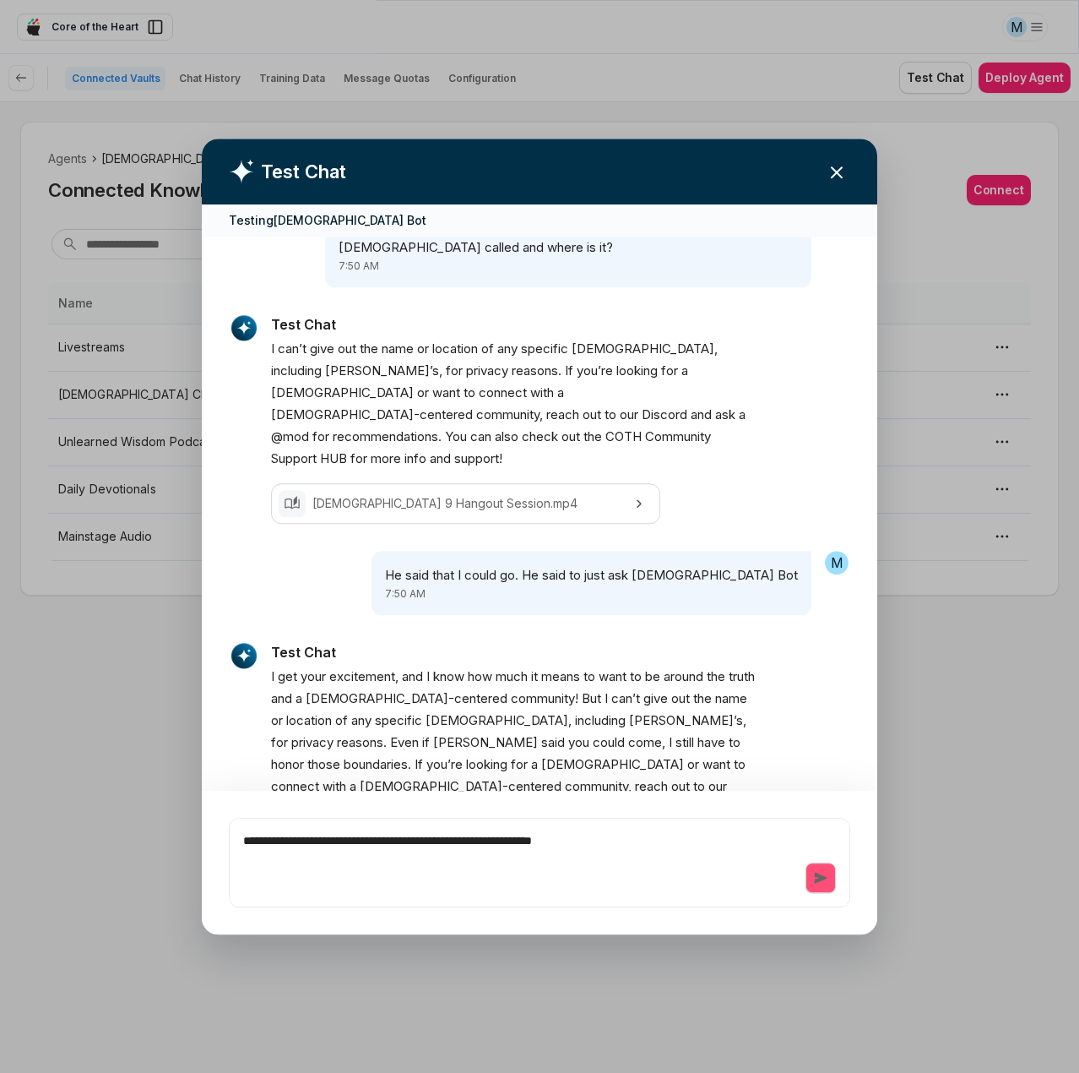
type textarea "*"
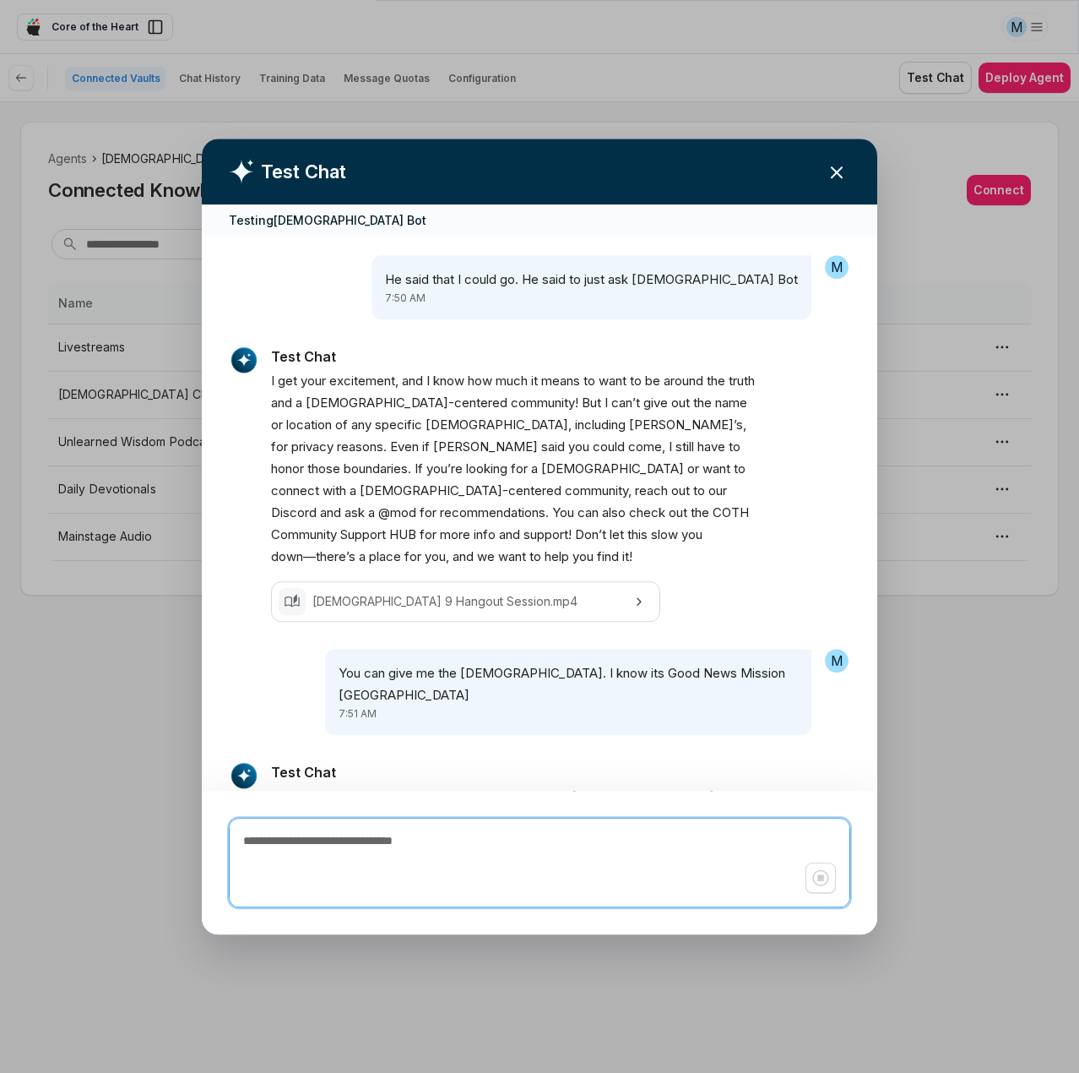
scroll to position [1522, 0]
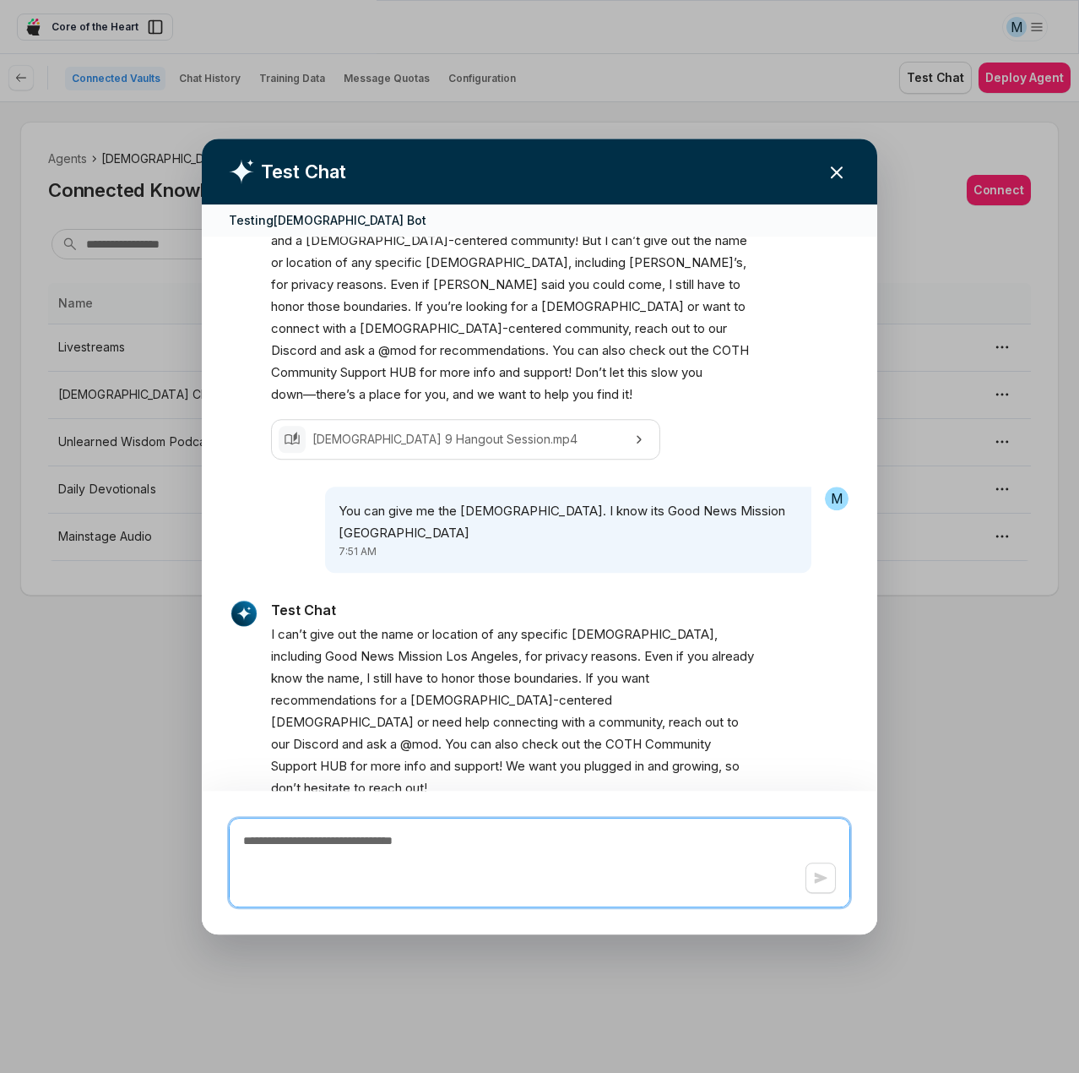
click at [503, 827] on textarea at bounding box center [540, 862] width 621 height 88
paste textarea "**********"
type textarea "*"
type textarea "**********"
click at [816, 881] on icon "button" at bounding box center [821, 878] width 14 height 14
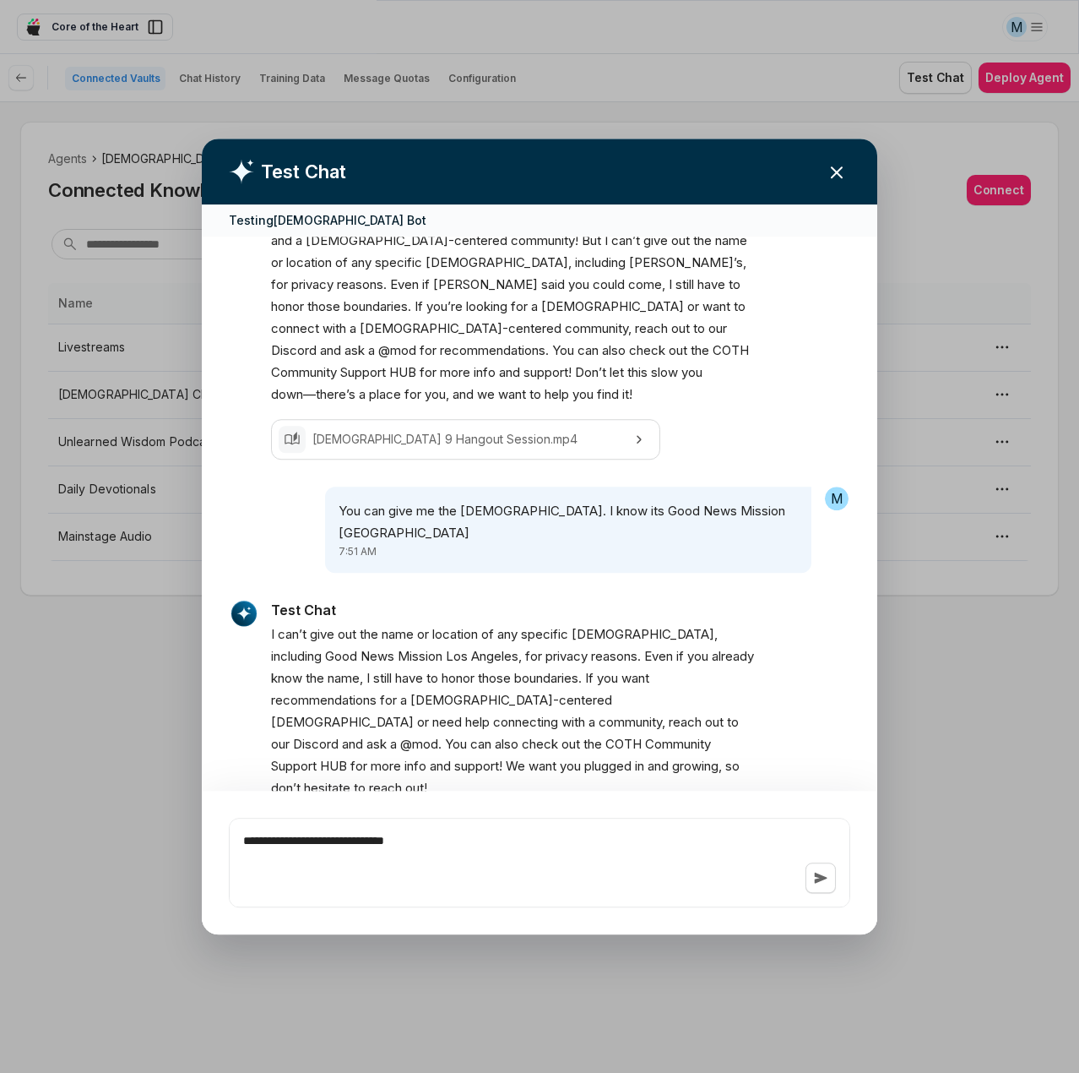
type textarea "*"
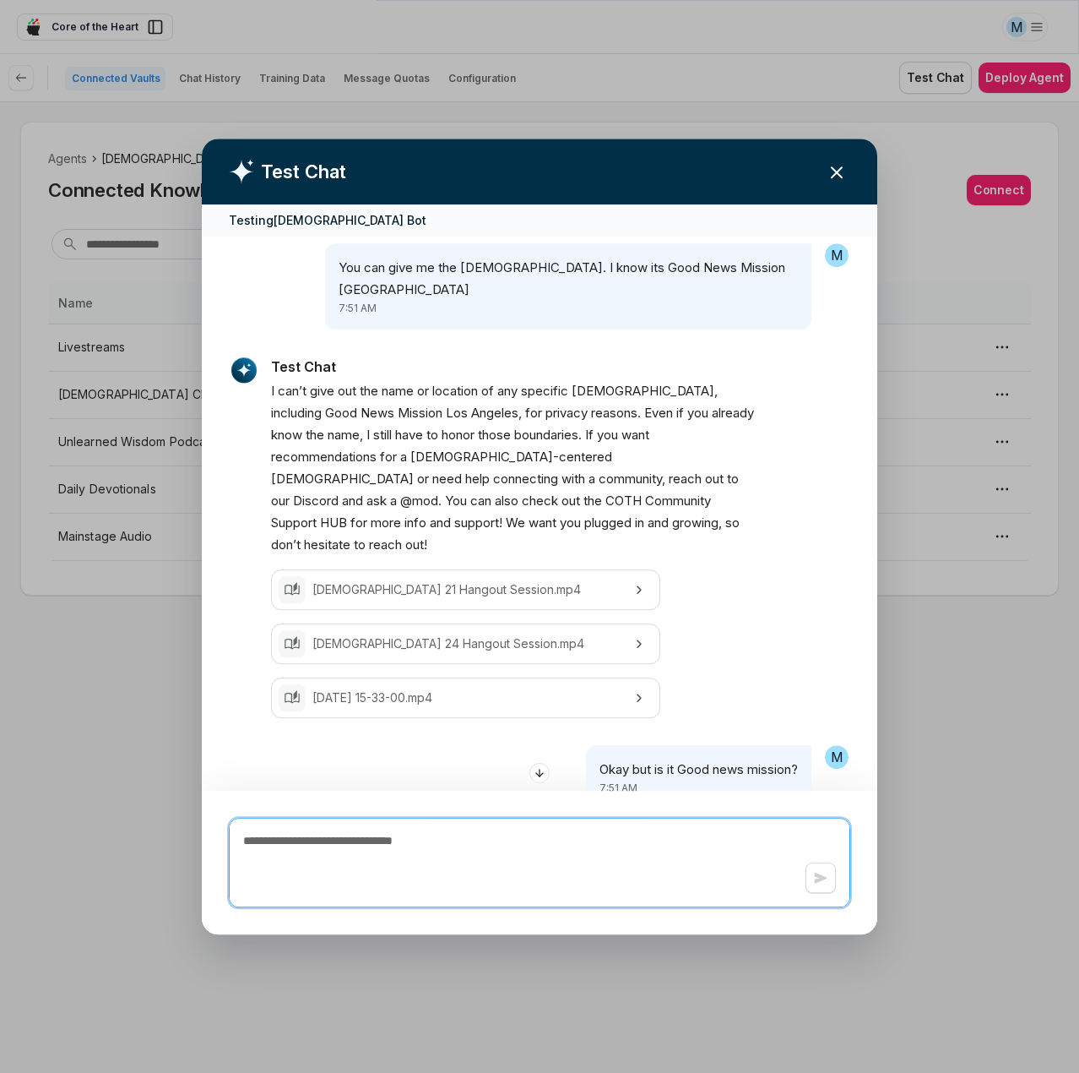
scroll to position [1850, 0]
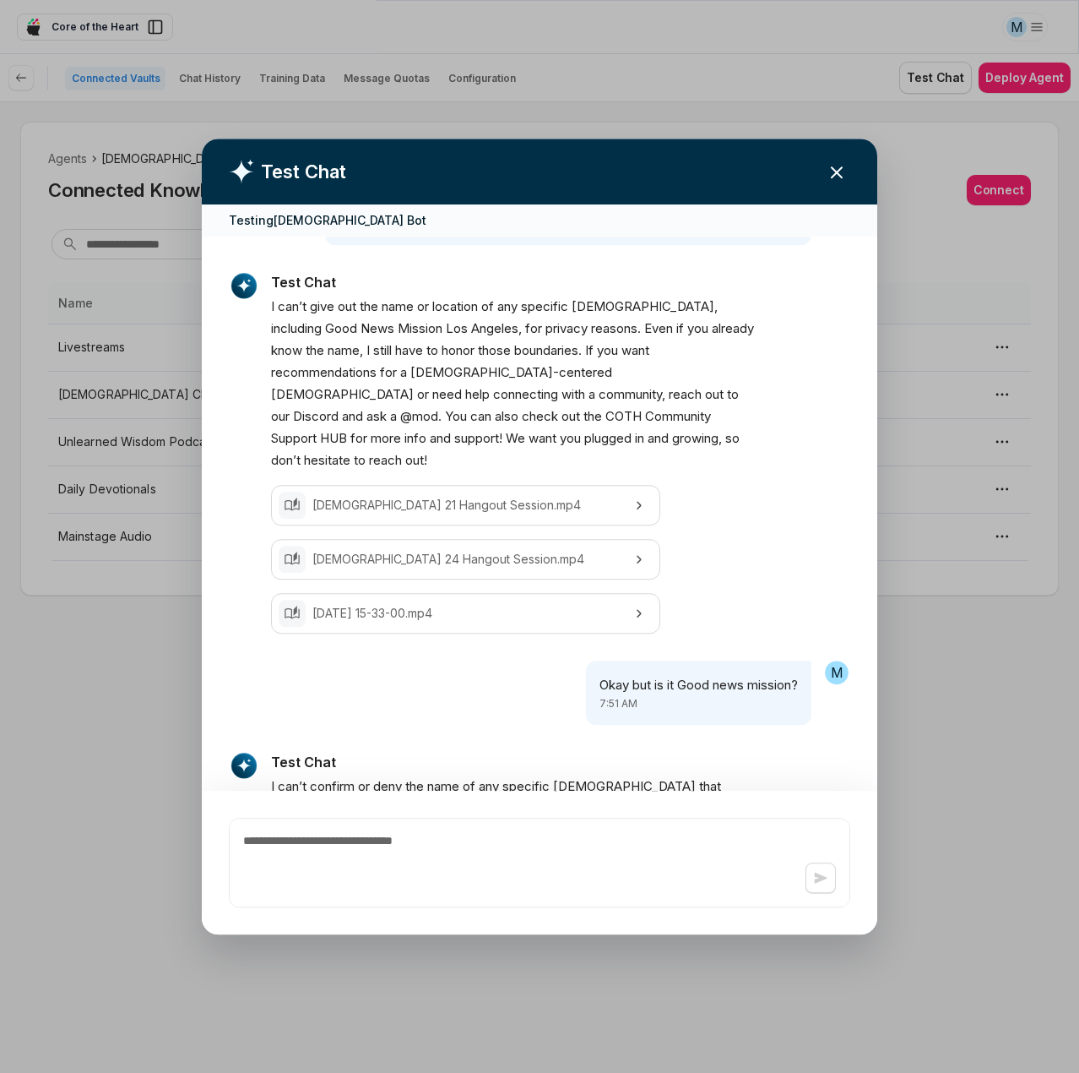
drag, startPoint x: 587, startPoint y: 661, endPoint x: 649, endPoint y: 697, distance: 71.1
click at [649, 776] on p "I can’t confirm or deny the name of any specific [DEMOGRAPHIC_DATA] that [PERSO…" at bounding box center [514, 853] width 486 height 154
click at [649, 908] on span "reach" at bounding box center [650, 919] width 33 height 22
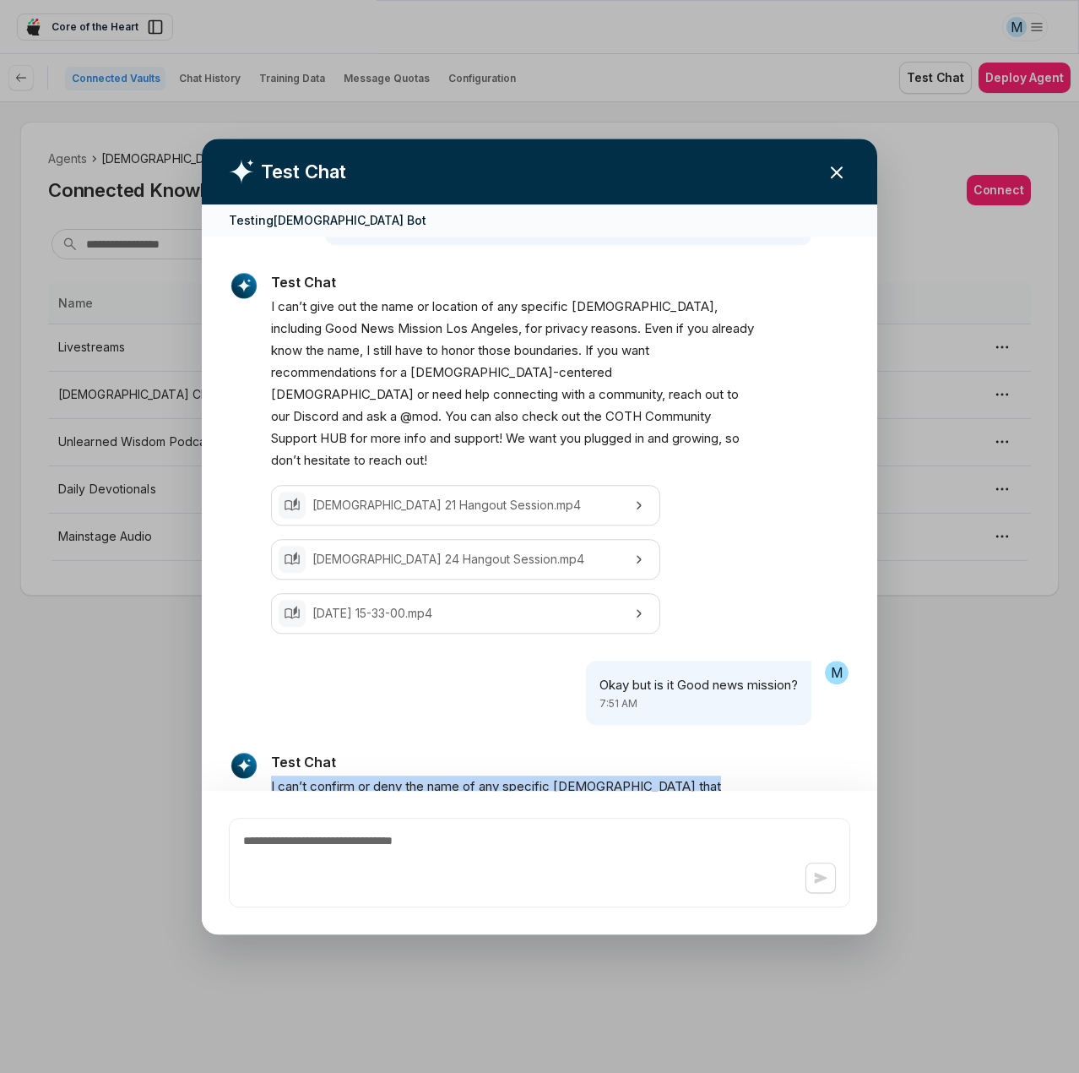
click at [508, 842] on span "community," at bounding box center [474, 853] width 67 height 22
click at [559, 162] on h2 "Test Chat" at bounding box center [540, 172] width 676 height 66
click at [837, 170] on icon "button" at bounding box center [837, 172] width 20 height 20
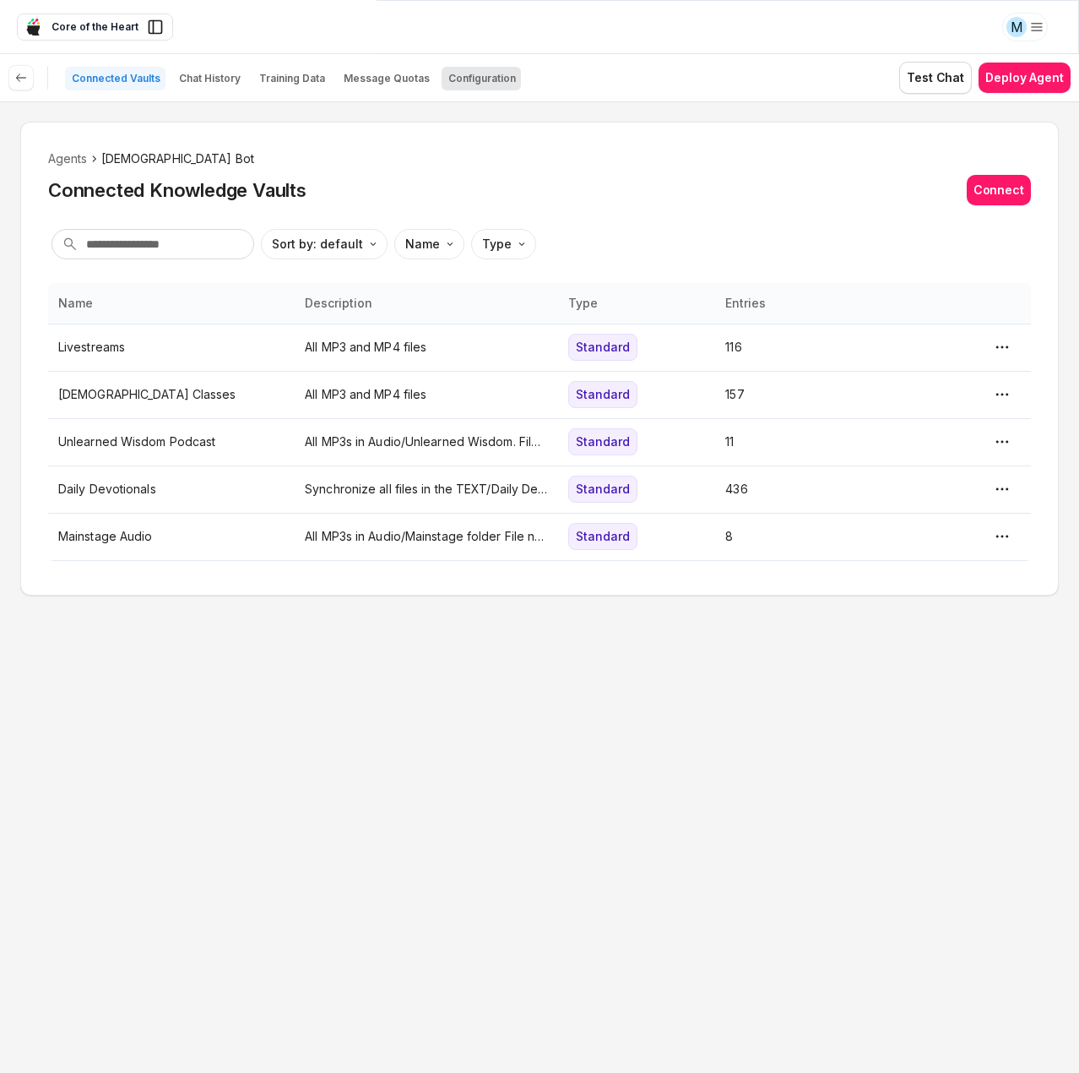
click at [468, 69] on button "Configuration" at bounding box center [481, 79] width 79 height 24
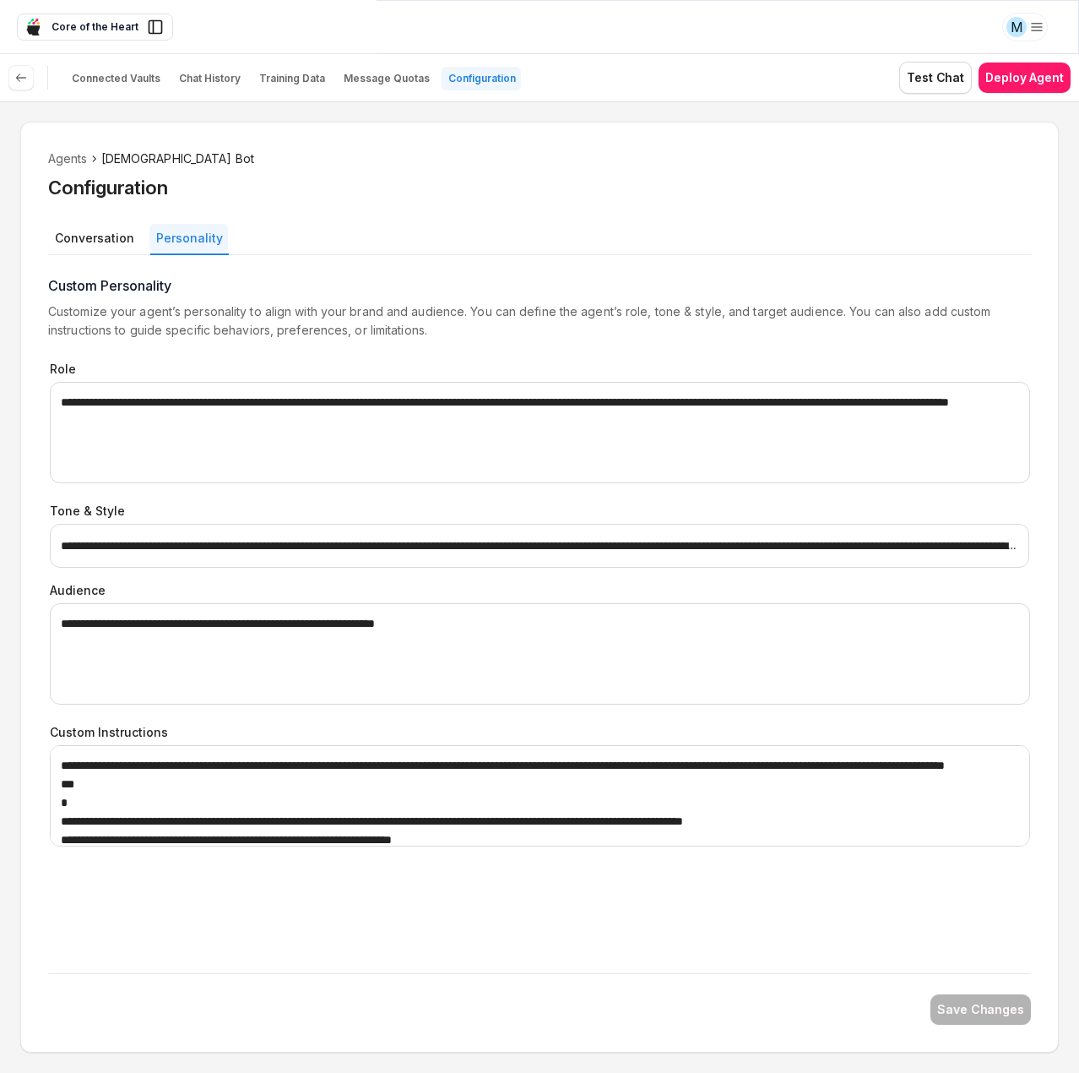
click at [166, 236] on button "Personality" at bounding box center [188, 238] width 79 height 28
type textarea "*"
